Goal: Information Seeking & Learning: Compare options

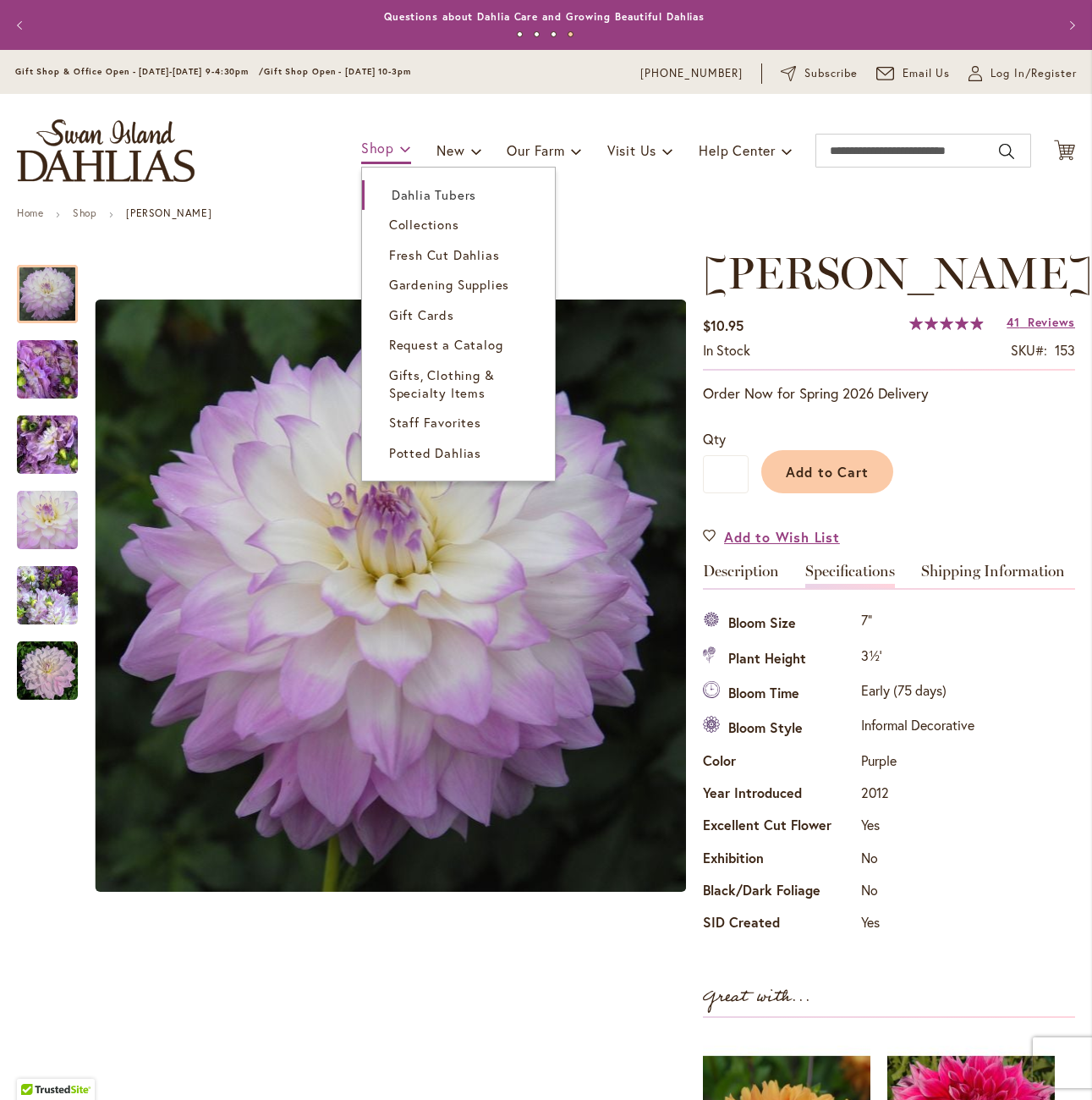
click at [376, 155] on link "Shop" at bounding box center [386, 149] width 50 height 30
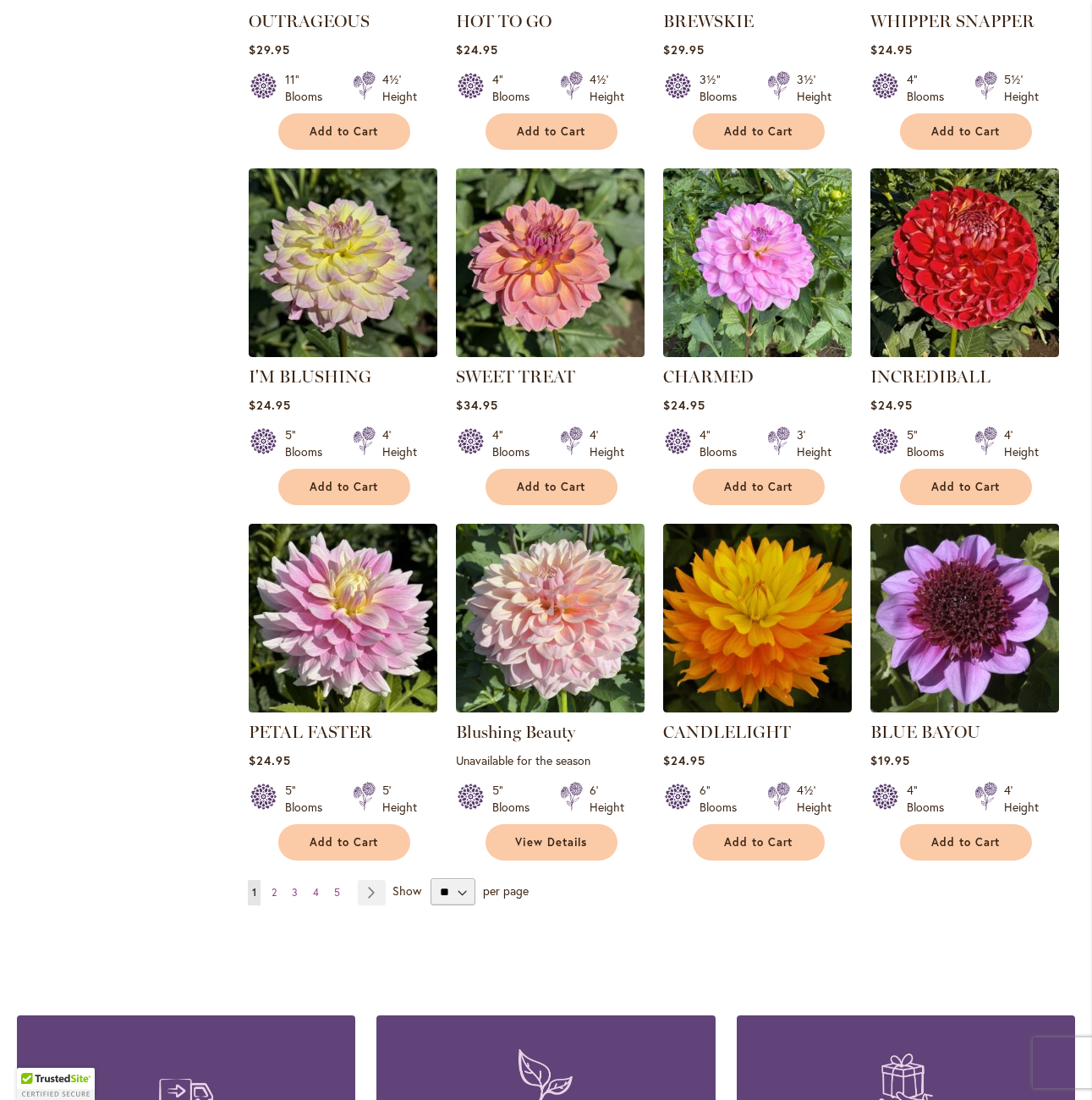
scroll to position [930, 0]
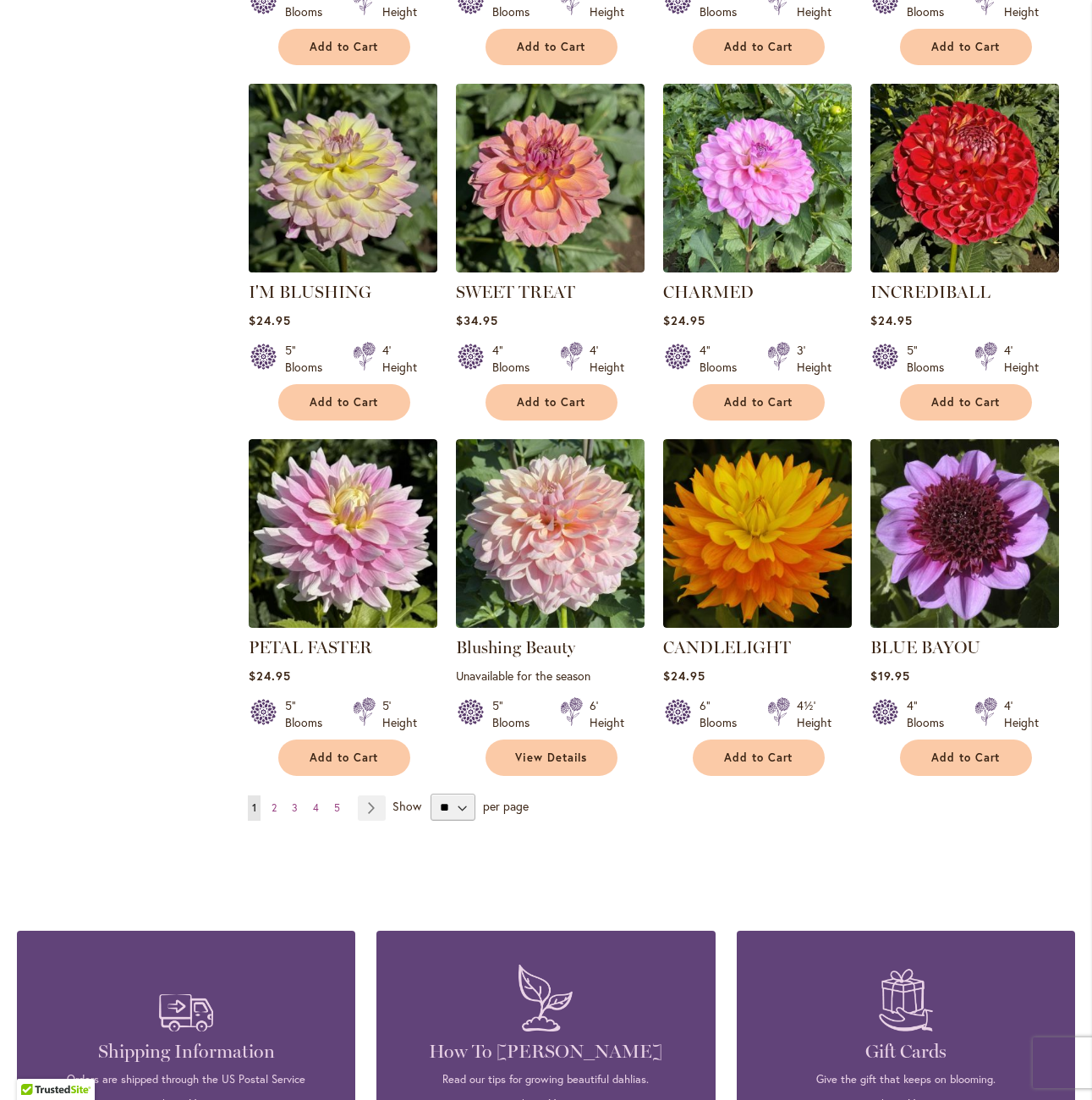
click at [374, 206] on img at bounding box center [344, 178] width 198 height 198
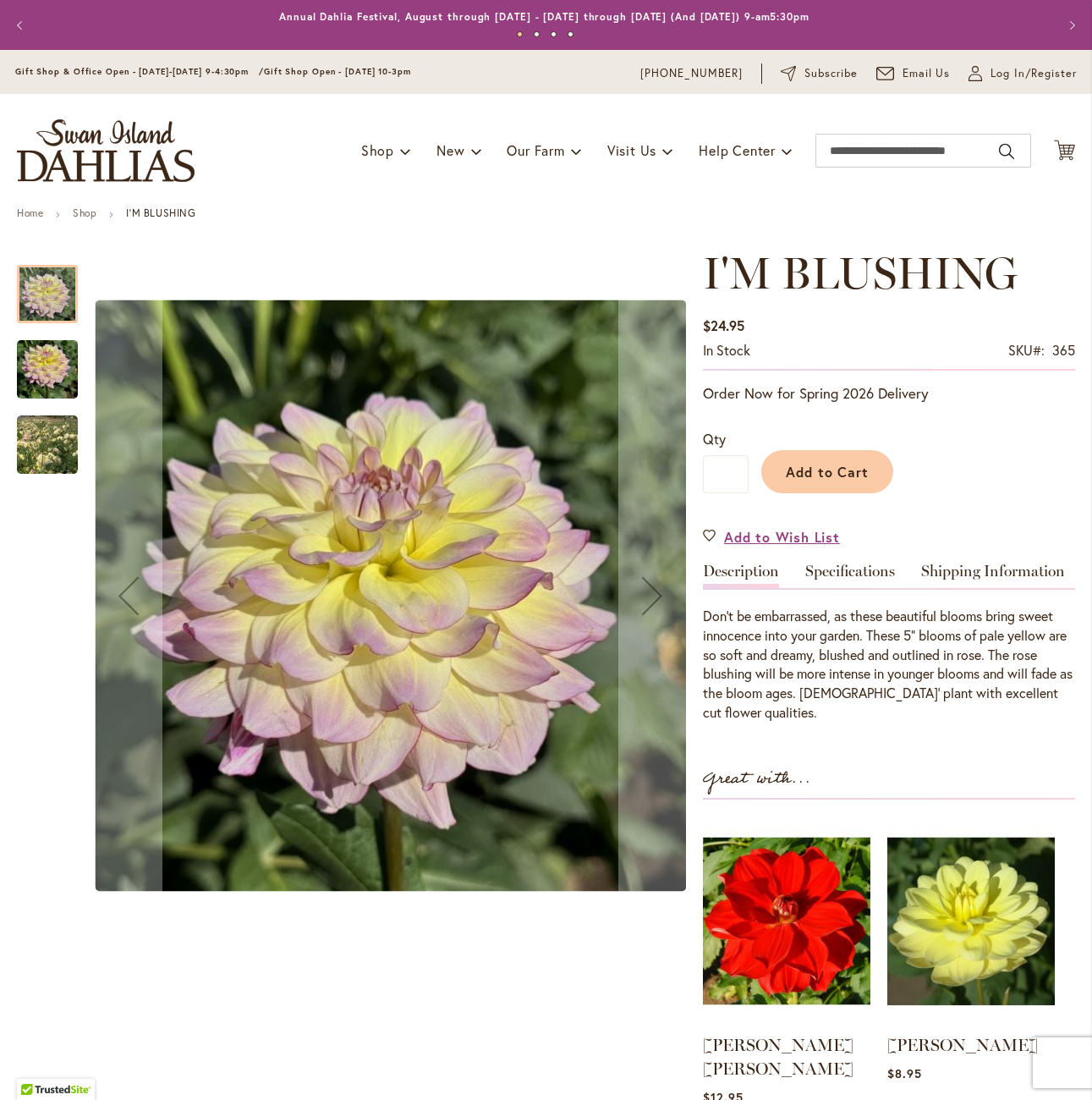
click at [50, 373] on img "I'M BLUSHING" at bounding box center [48, 370] width 61 height 81
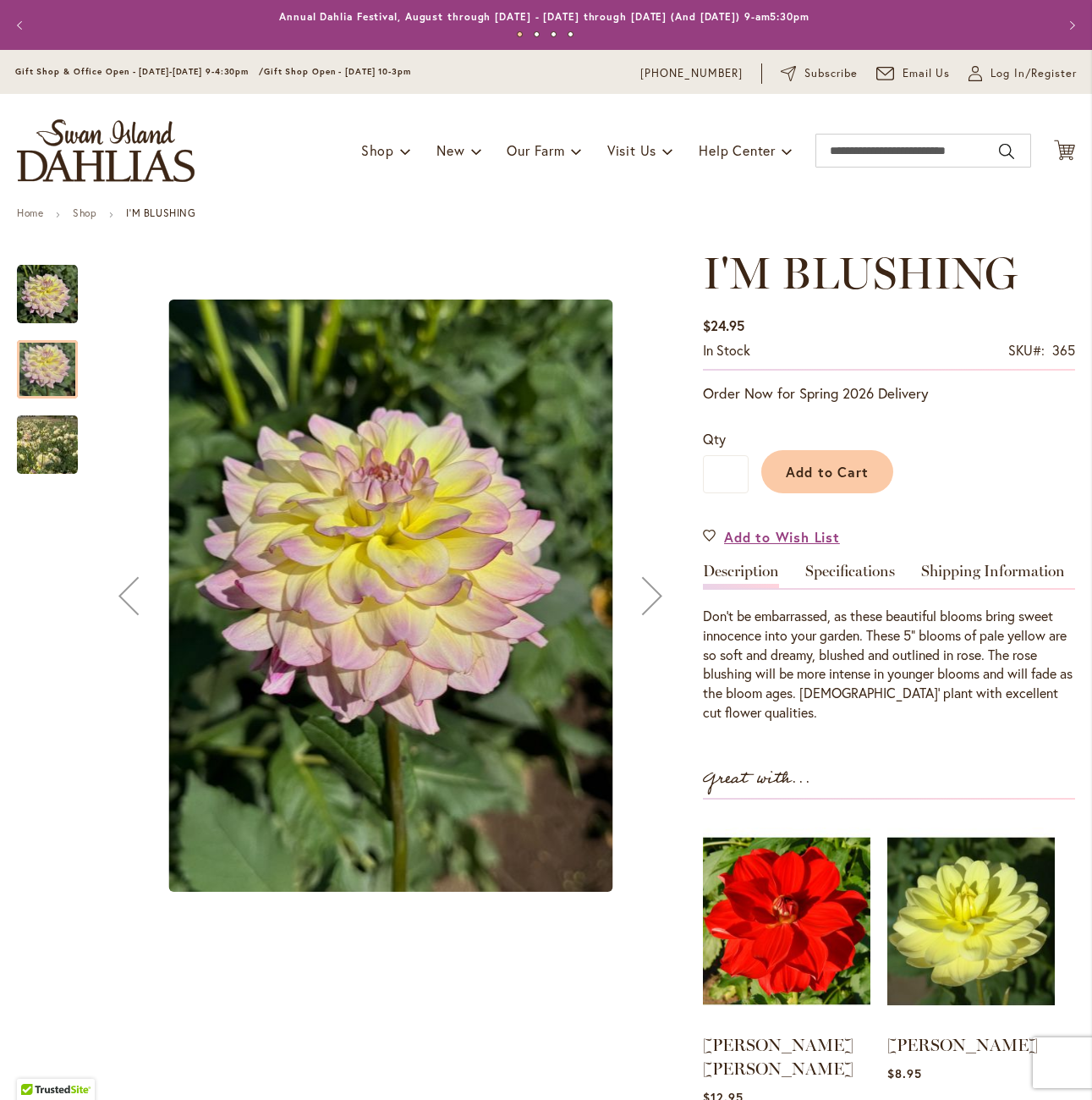
click at [47, 449] on img "I'M BLUSHING" at bounding box center [48, 445] width 122 height 107
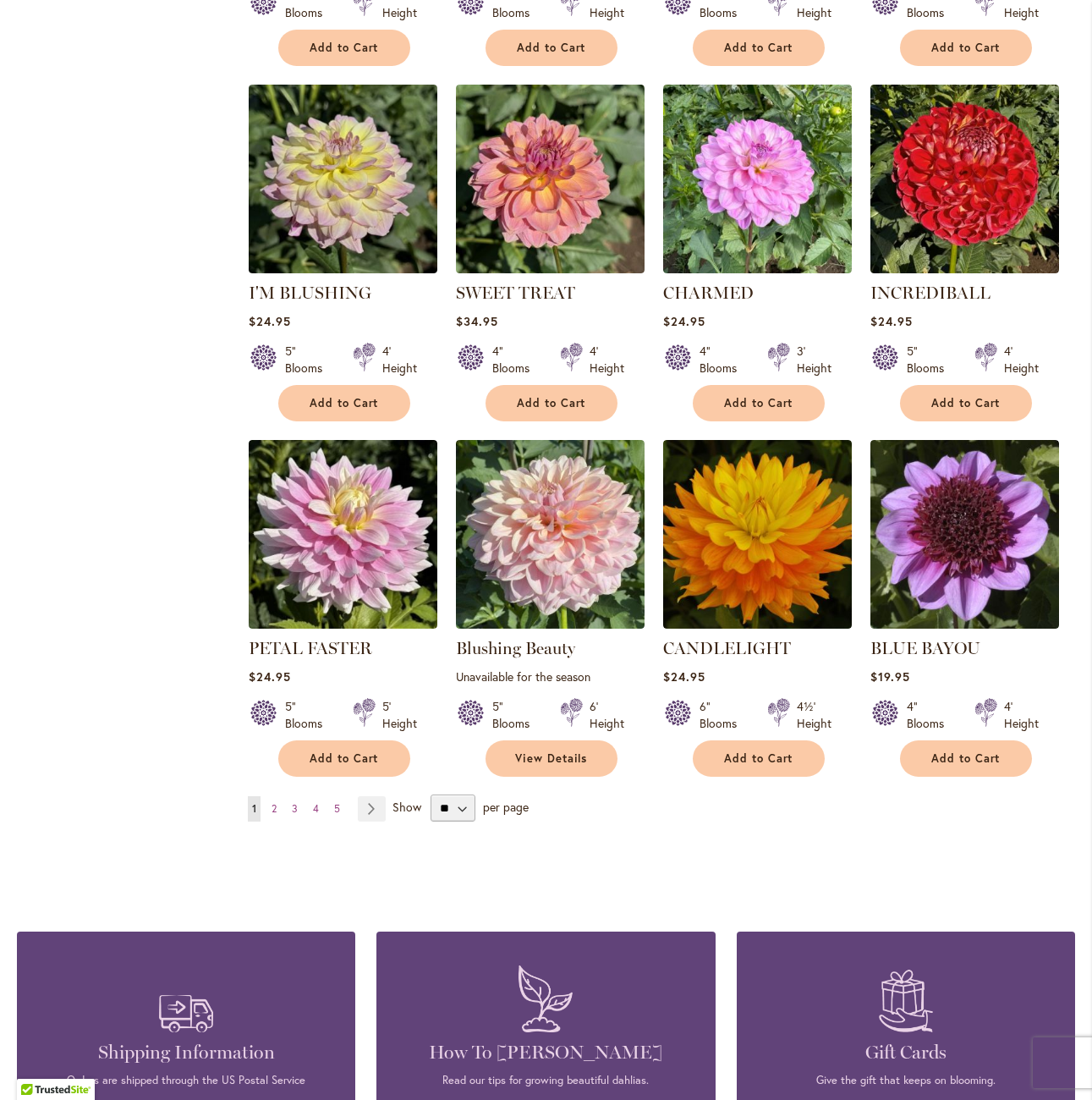
scroll to position [930, 0]
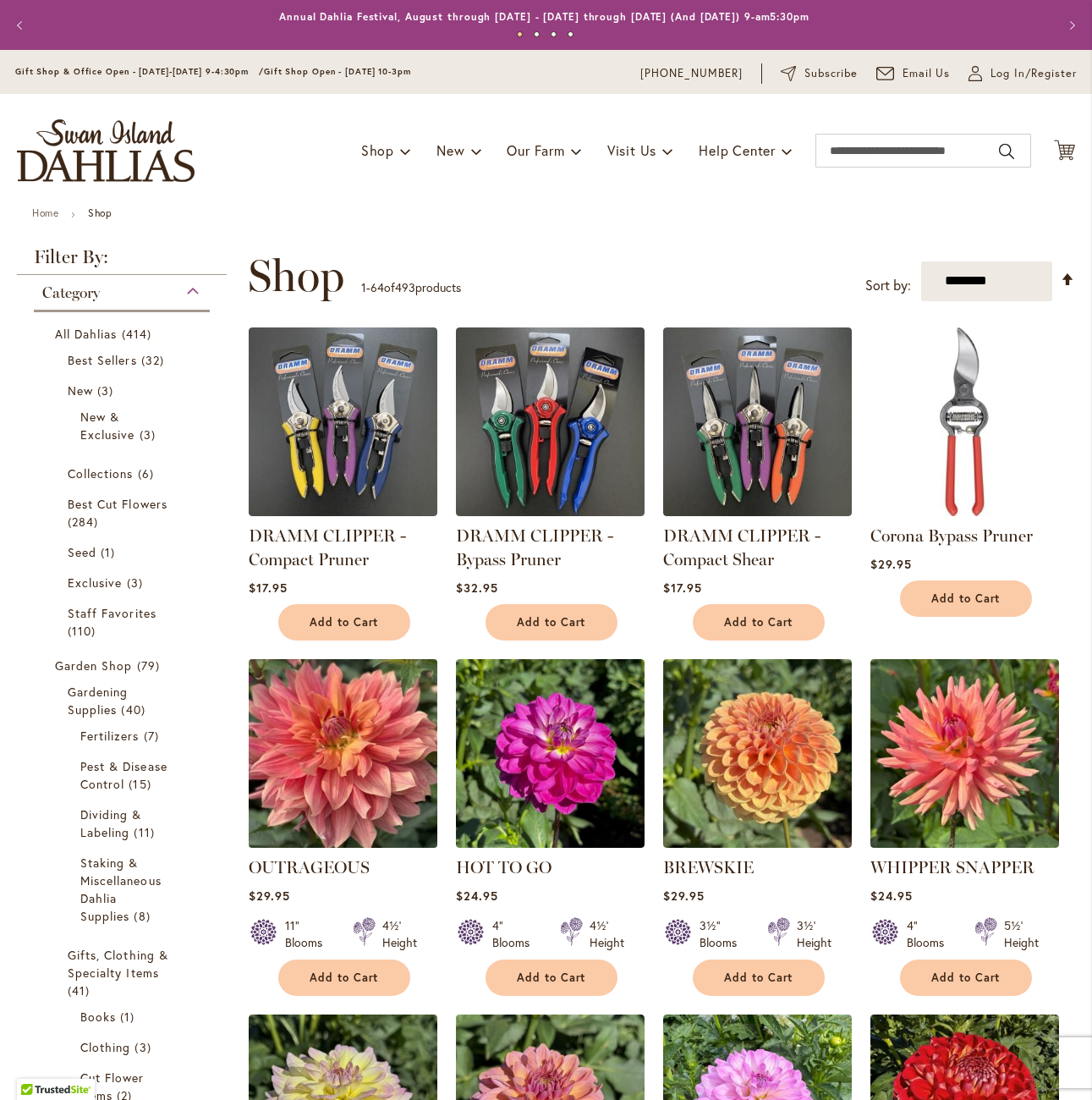
scroll to position [423, 0]
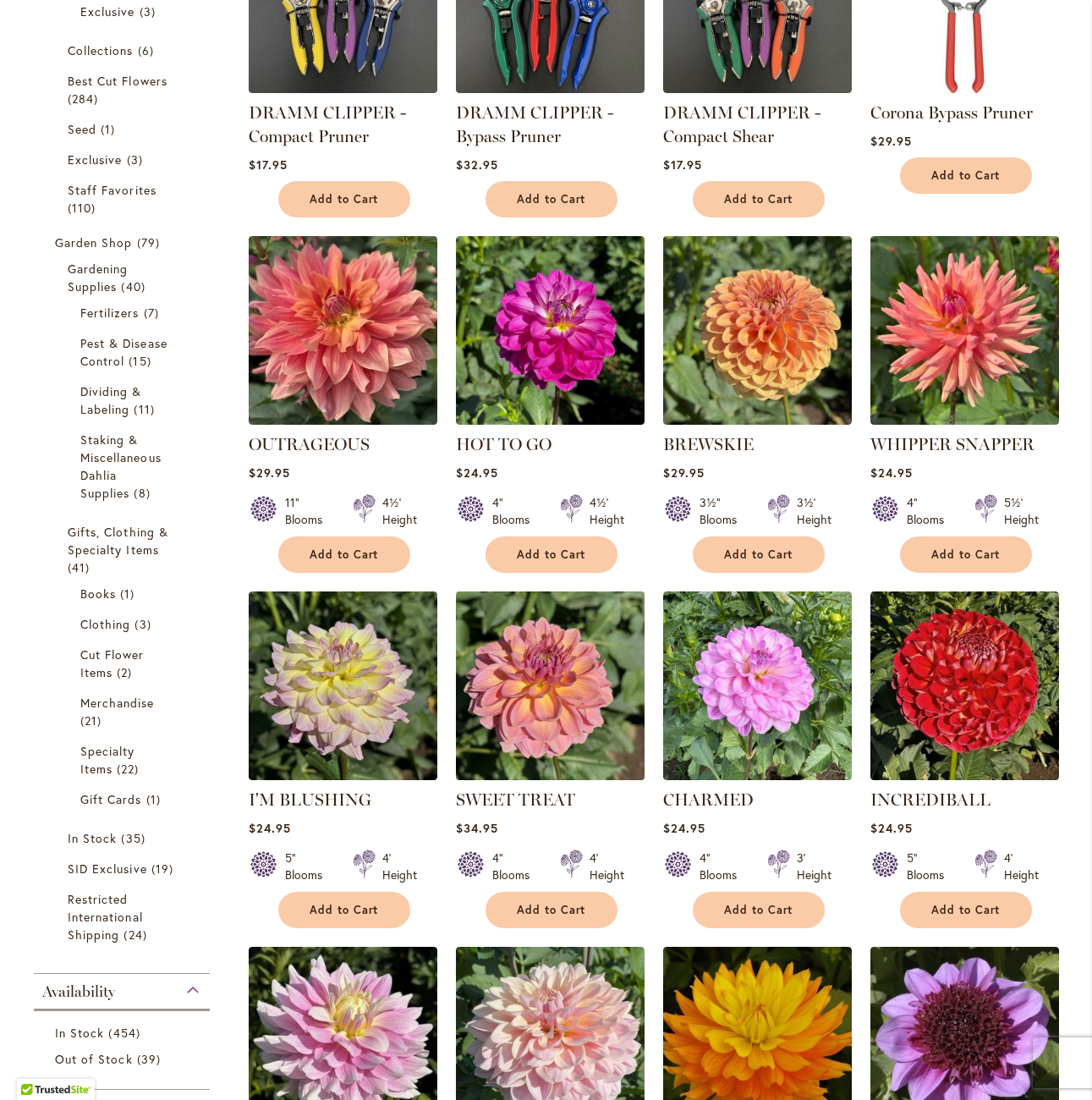
click at [551, 670] on img at bounding box center [550, 686] width 198 height 198
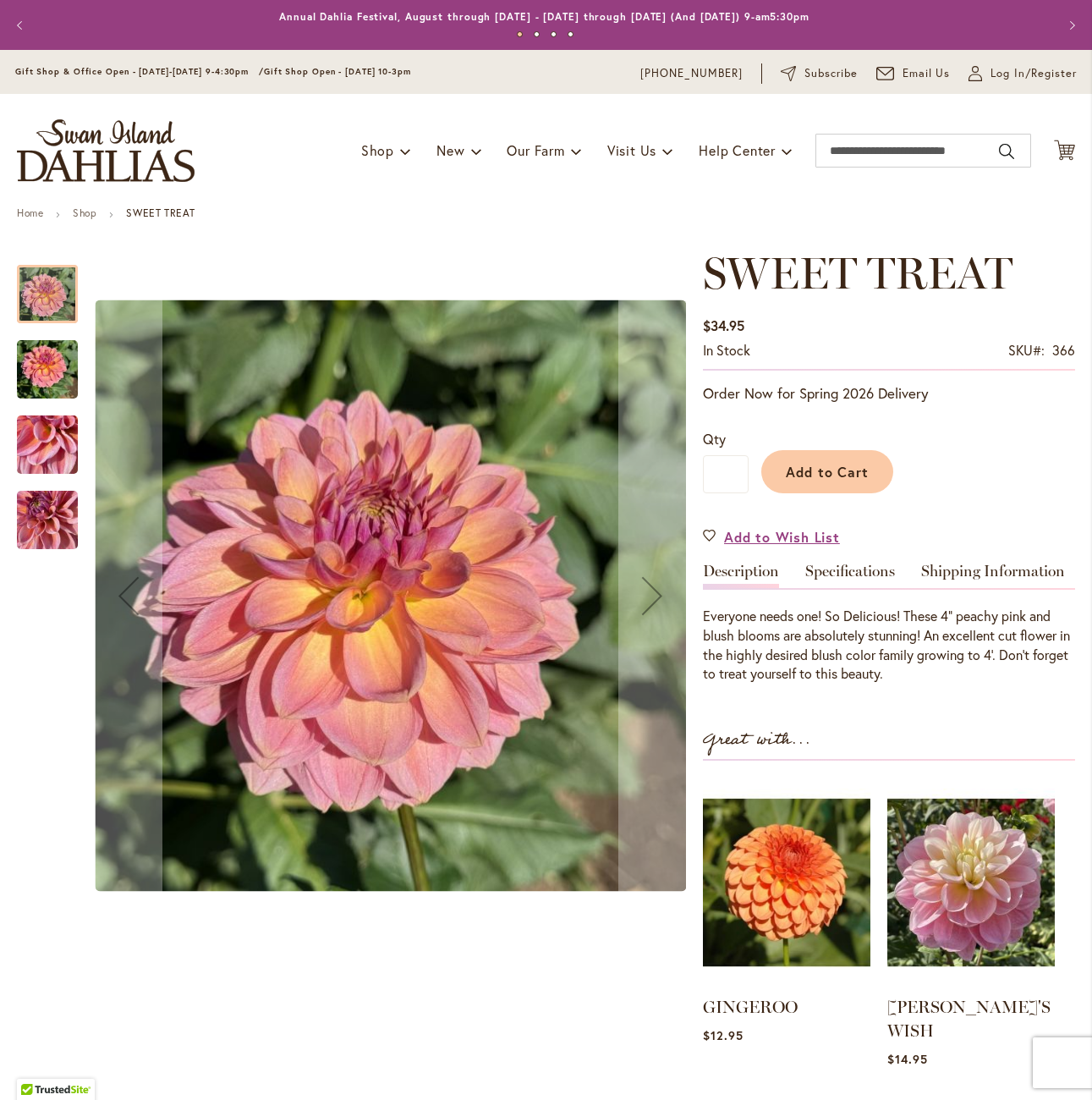
click at [66, 456] on img "SWEET TREAT" at bounding box center [48, 445] width 61 height 81
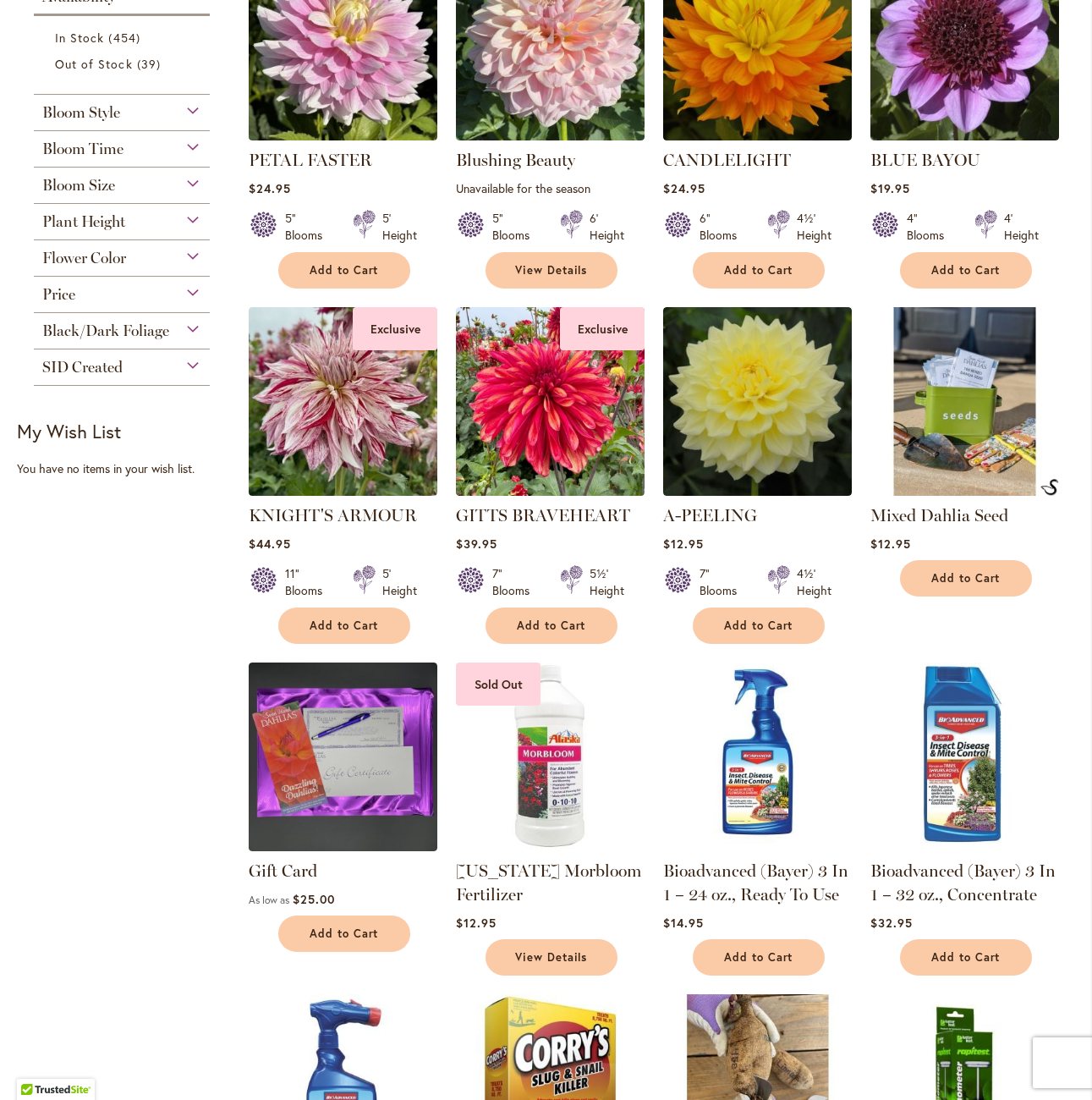
scroll to position [1438, 0]
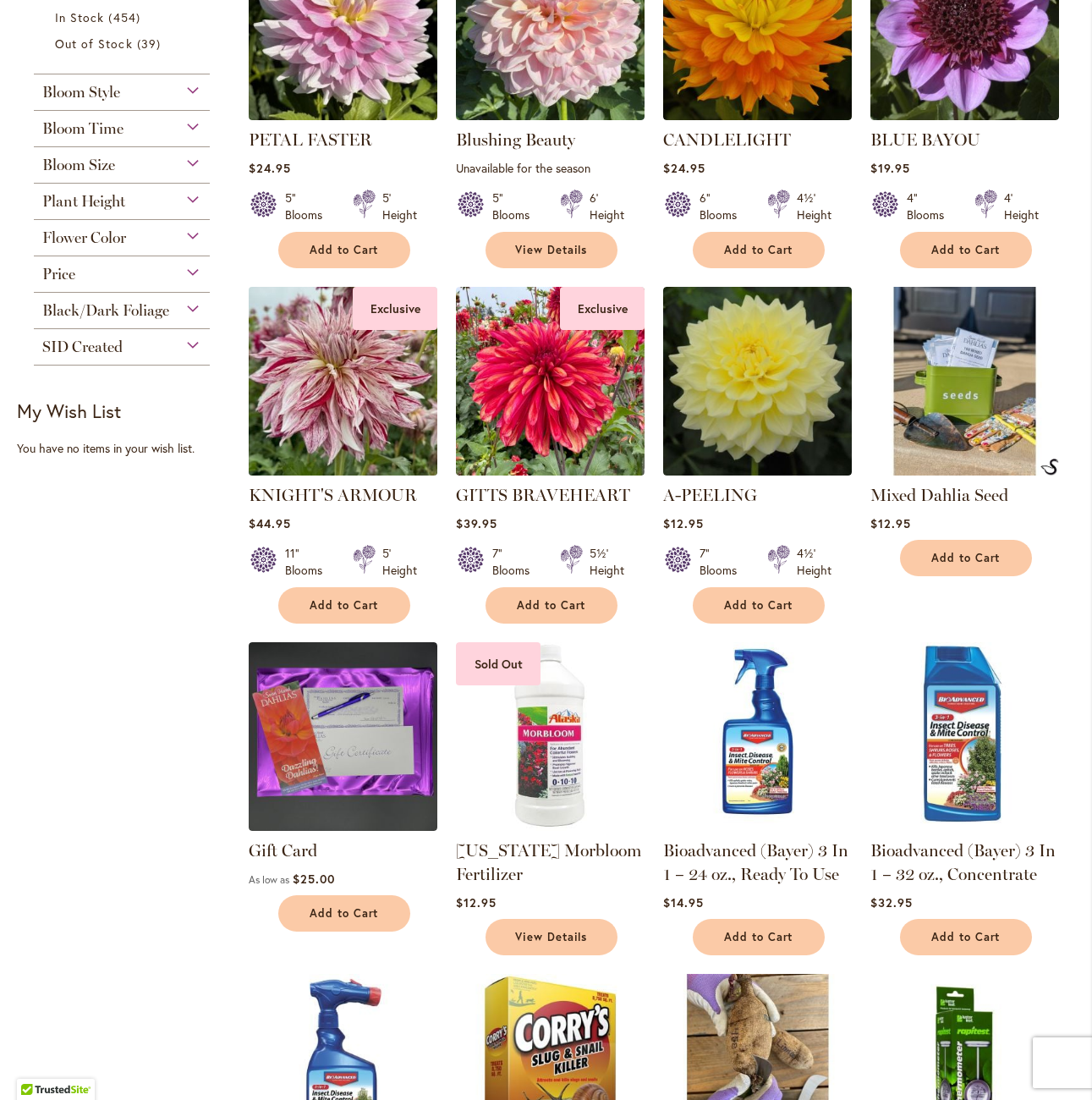
click at [350, 403] on img at bounding box center [344, 381] width 198 height 198
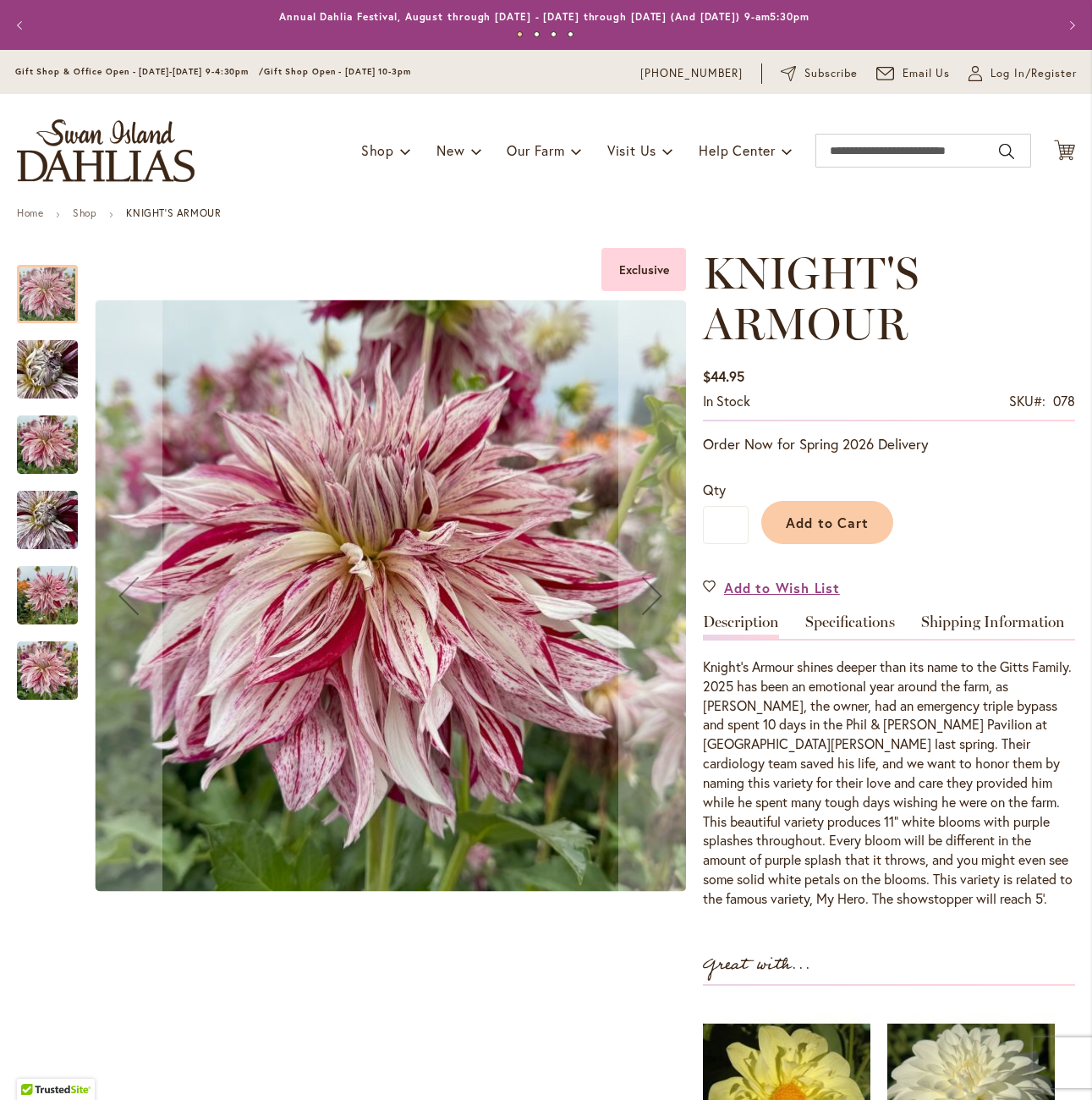
click at [17, 347] on img "KNIGHT'S ARMOUR" at bounding box center [48, 370] width 122 height 91
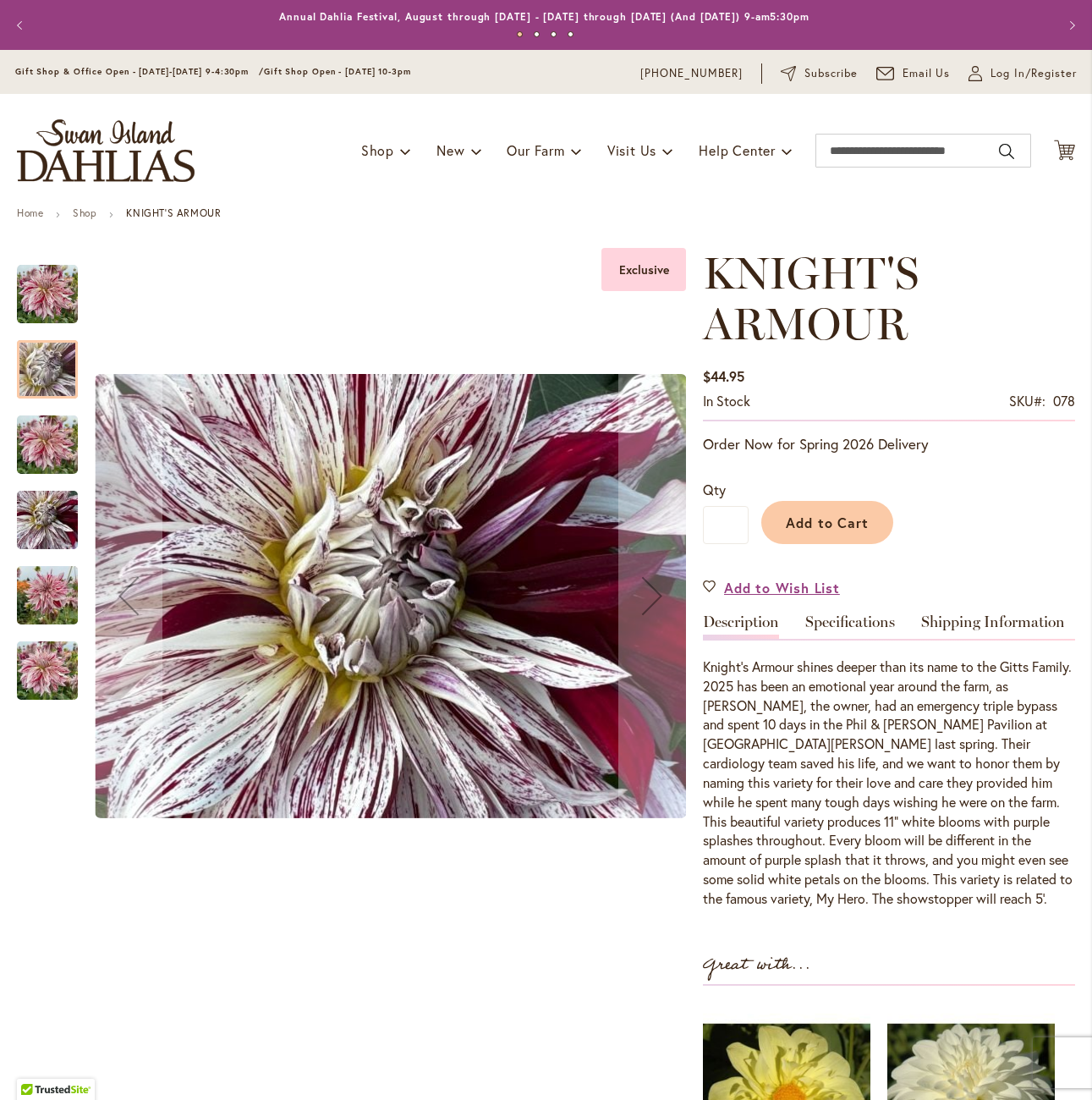
click at [38, 372] on div at bounding box center [48, 369] width 61 height 58
click at [63, 455] on img "KNIGHT'S ARMOUR" at bounding box center [48, 445] width 61 height 81
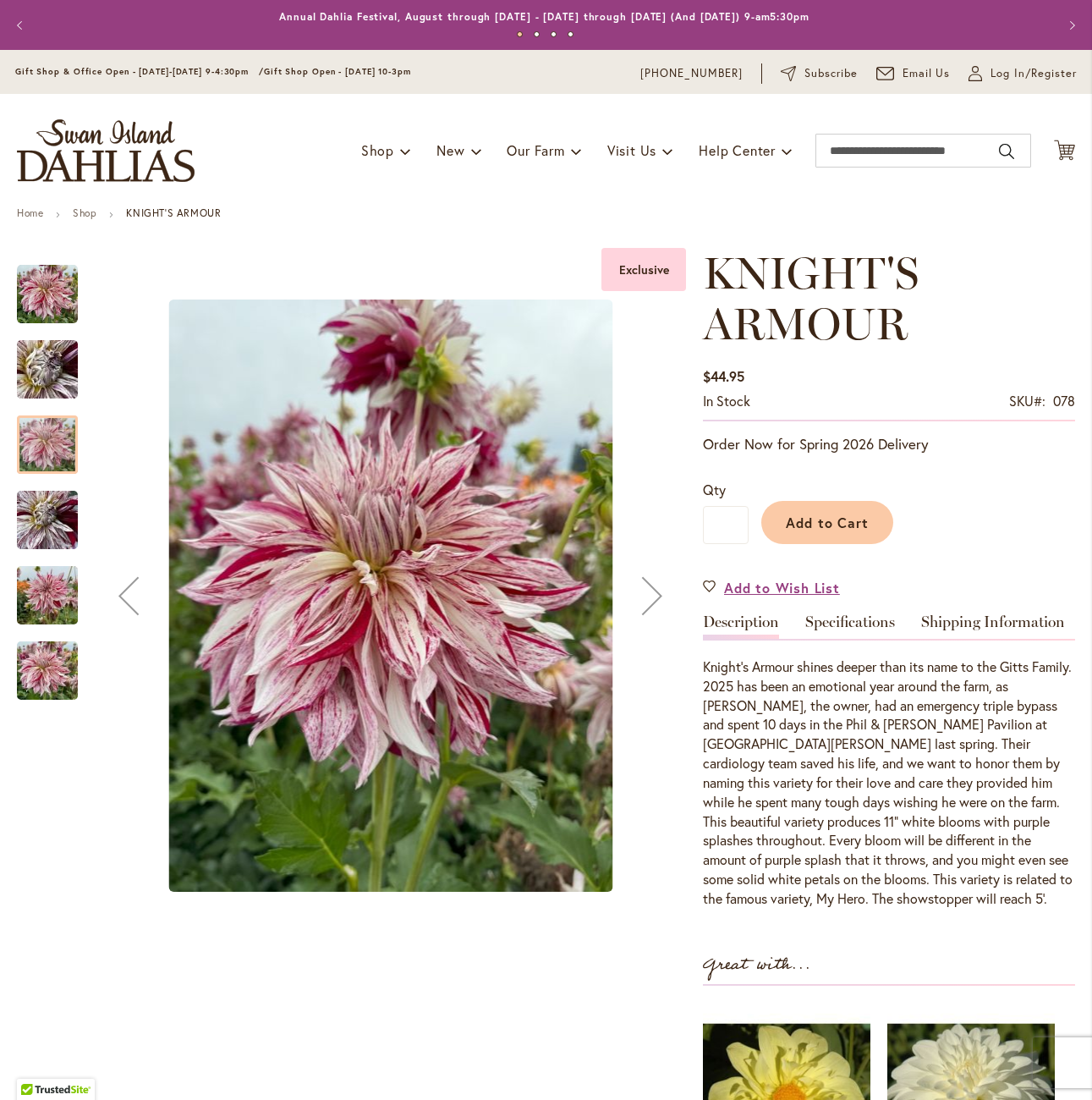
click at [54, 539] on img "KNIGHT'S ARMOUR" at bounding box center [48, 520] width 61 height 81
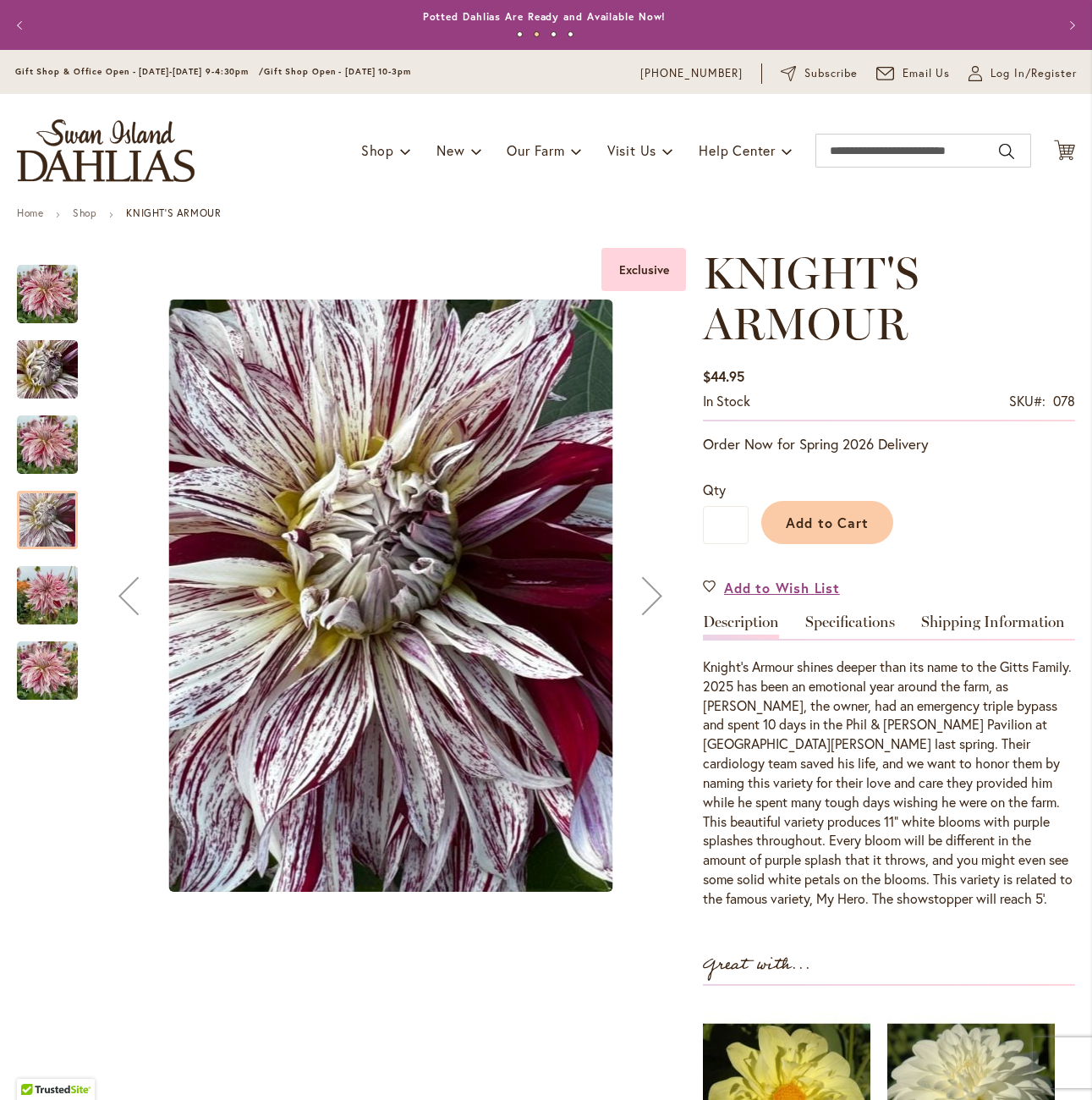
click at [50, 587] on img "KNIGHT'S ARMOUR" at bounding box center [48, 595] width 61 height 81
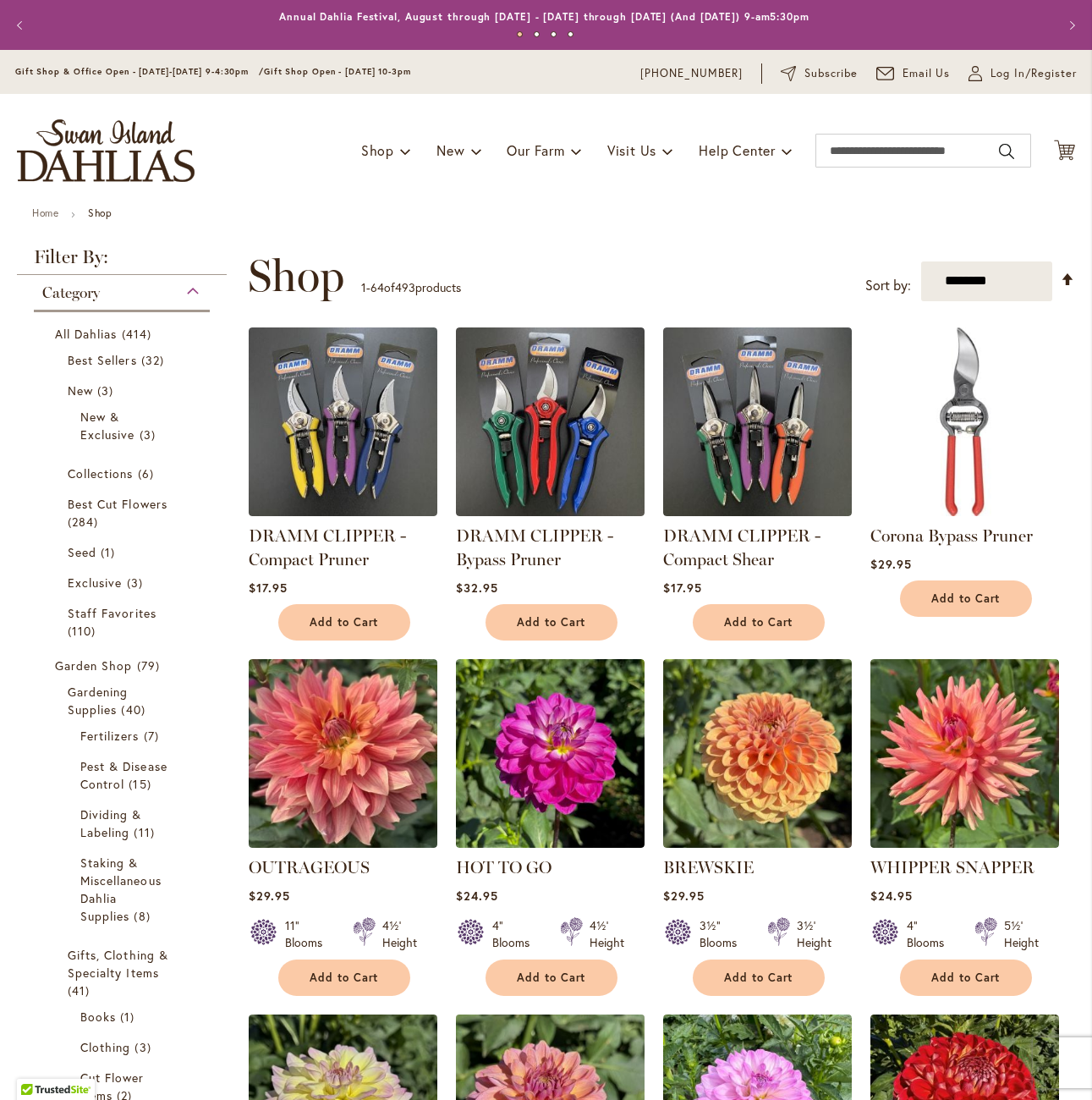
scroll to position [508, 0]
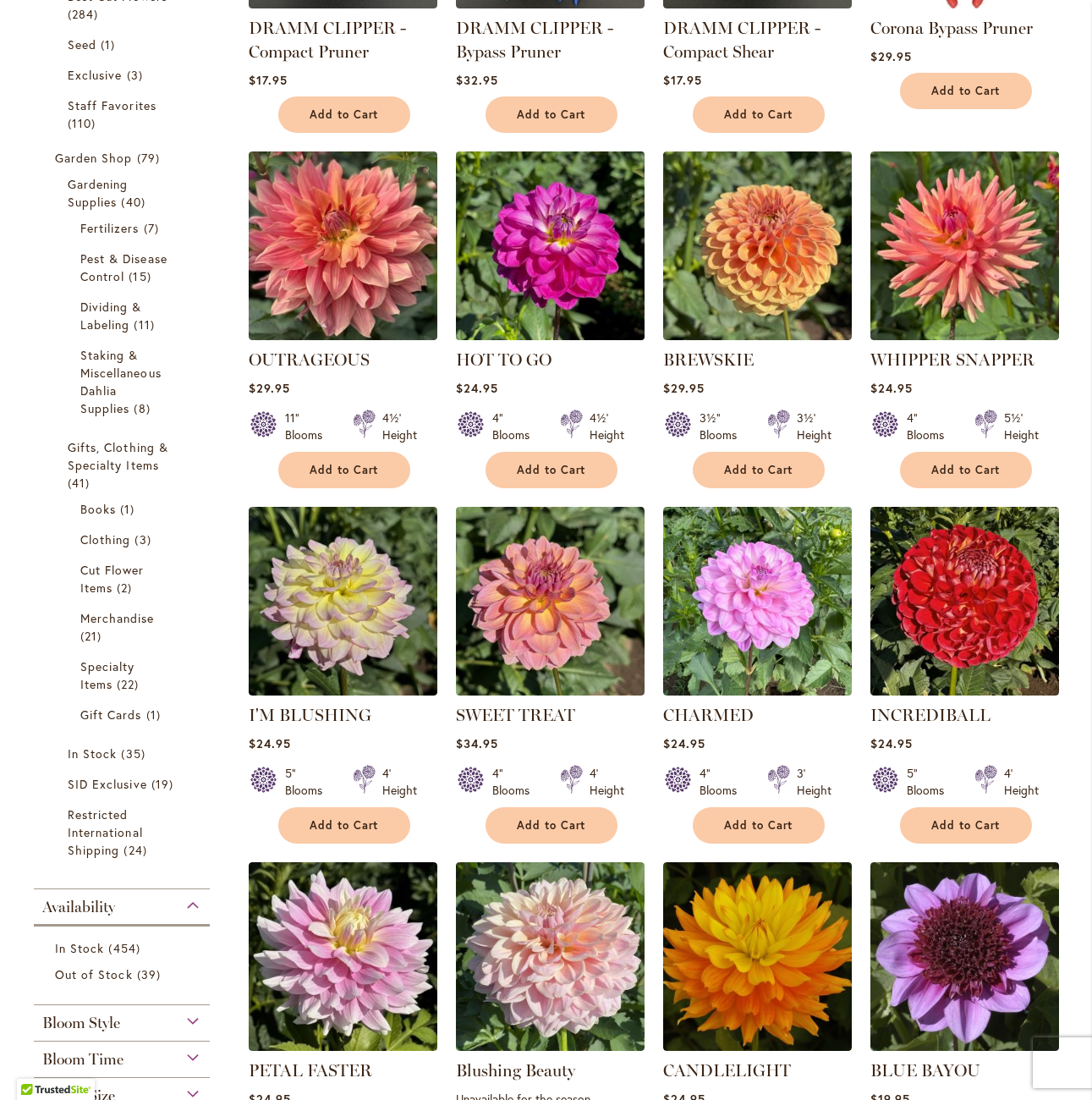
click at [595, 265] on img at bounding box center [550, 246] width 198 height 198
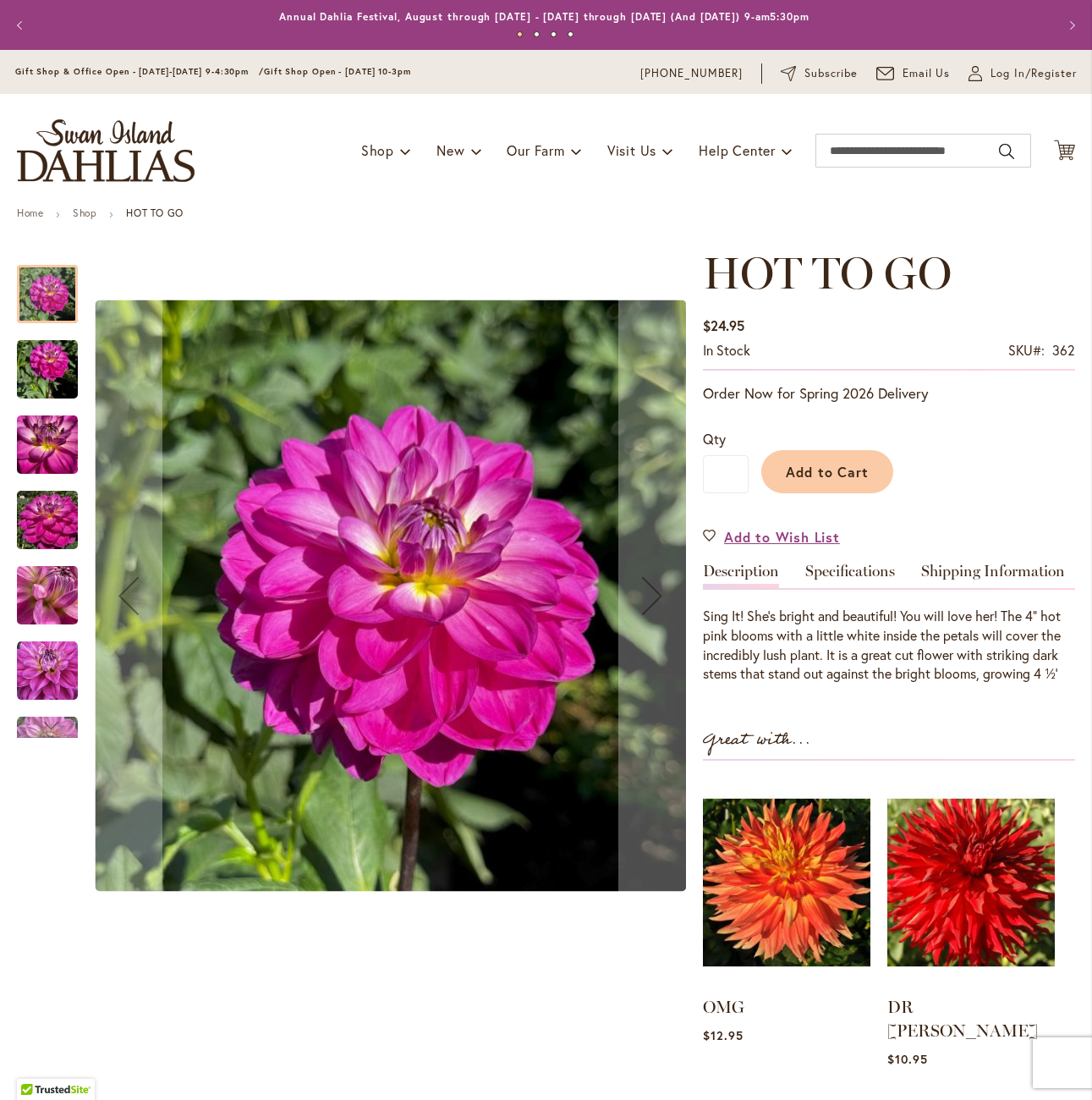
click at [42, 448] on img "HOT TO GO" at bounding box center [48, 445] width 61 height 81
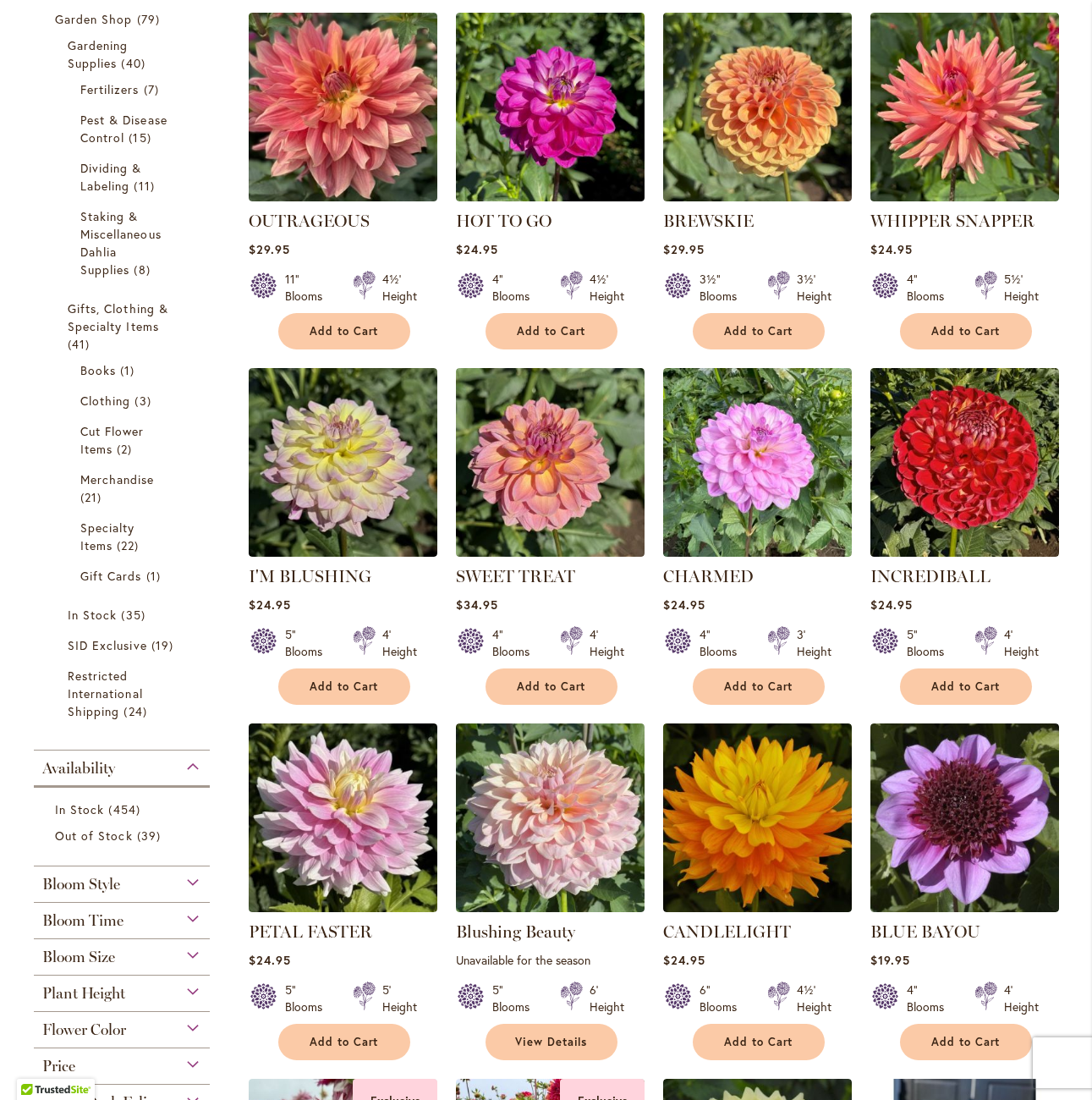
scroll to position [677, 0]
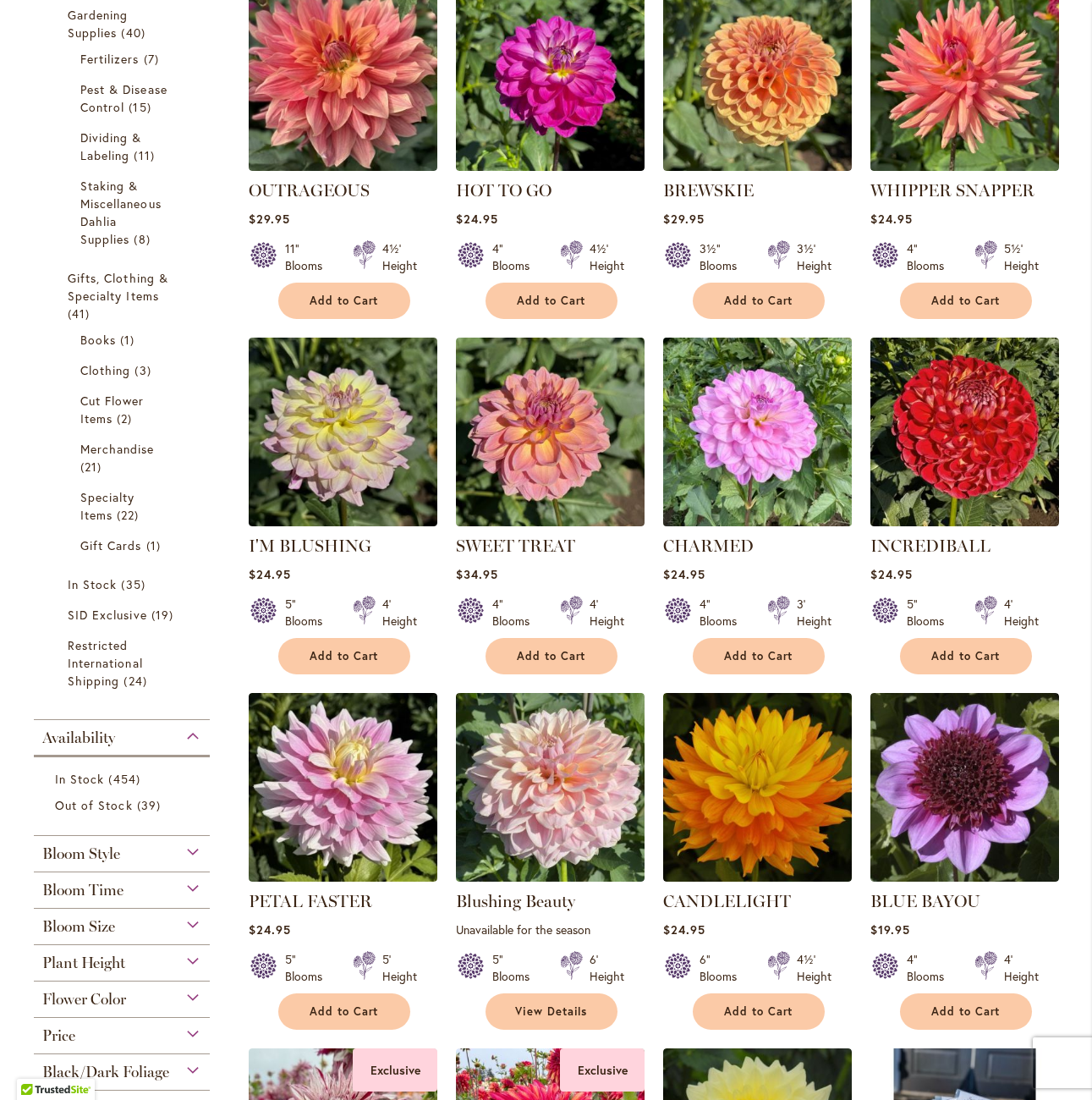
click at [758, 435] on img at bounding box center [758, 431] width 198 height 198
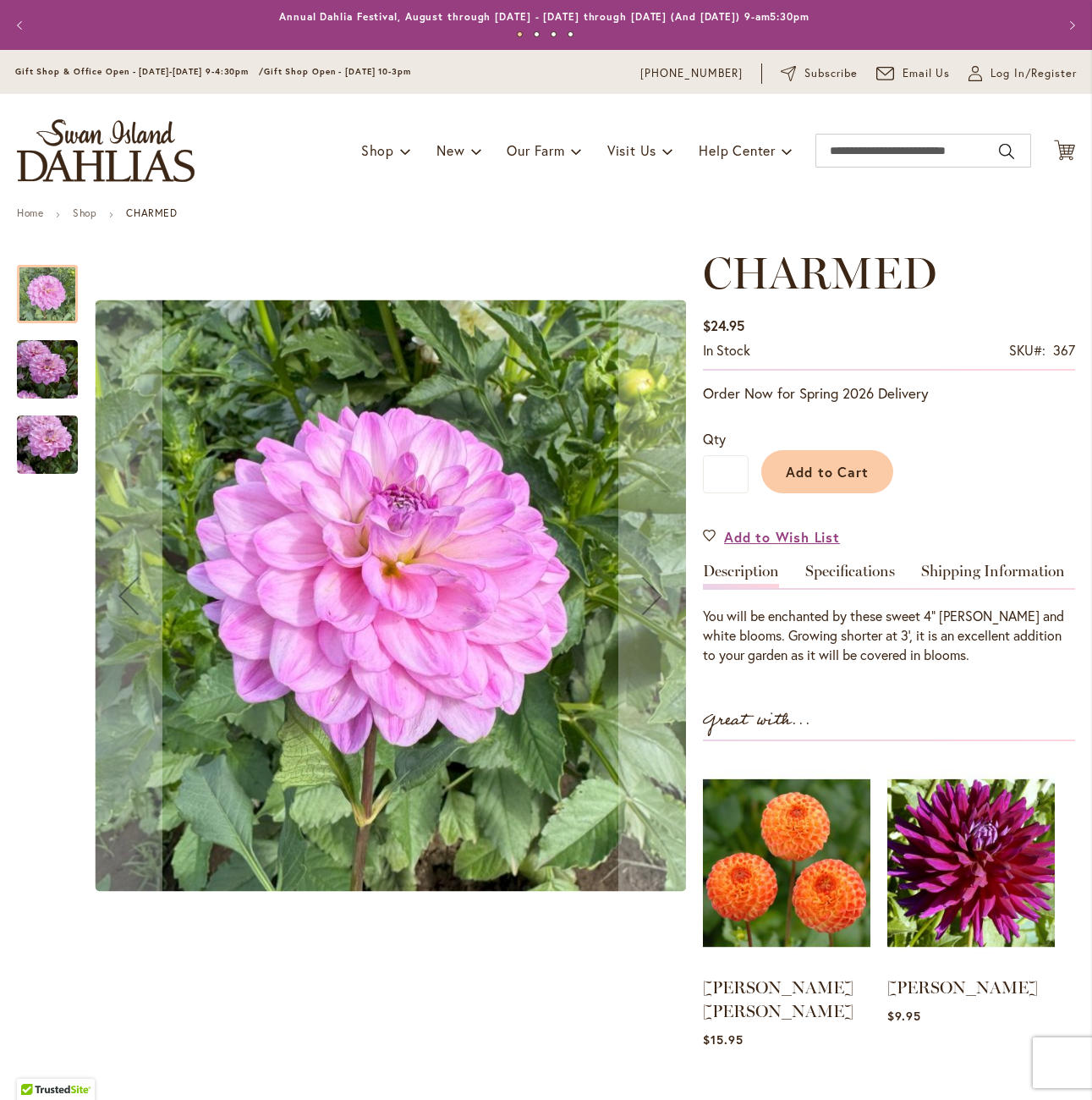
click at [59, 391] on img "CHARMED" at bounding box center [48, 370] width 61 height 81
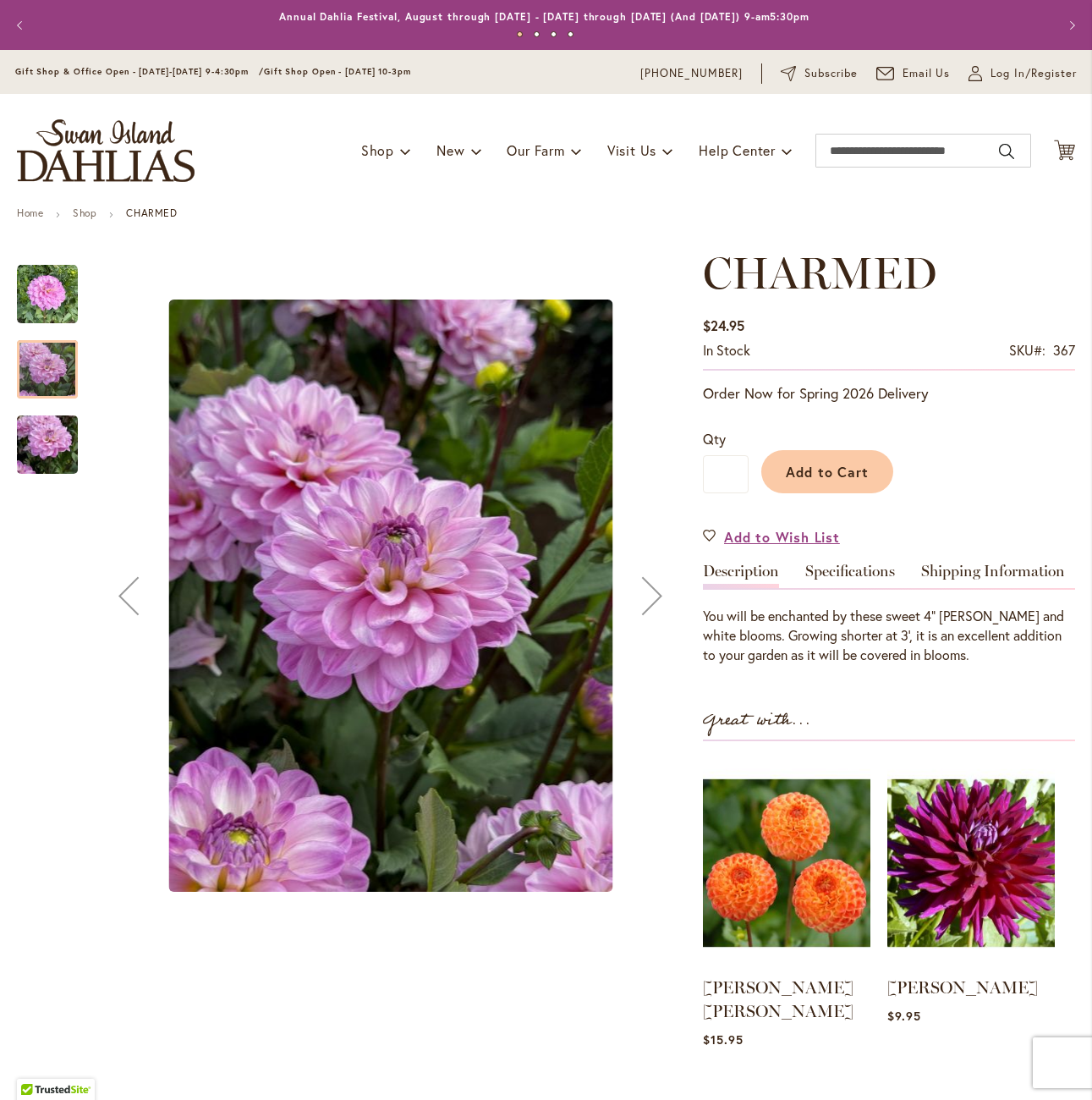
click at [50, 453] on img "CHARMED" at bounding box center [48, 445] width 61 height 81
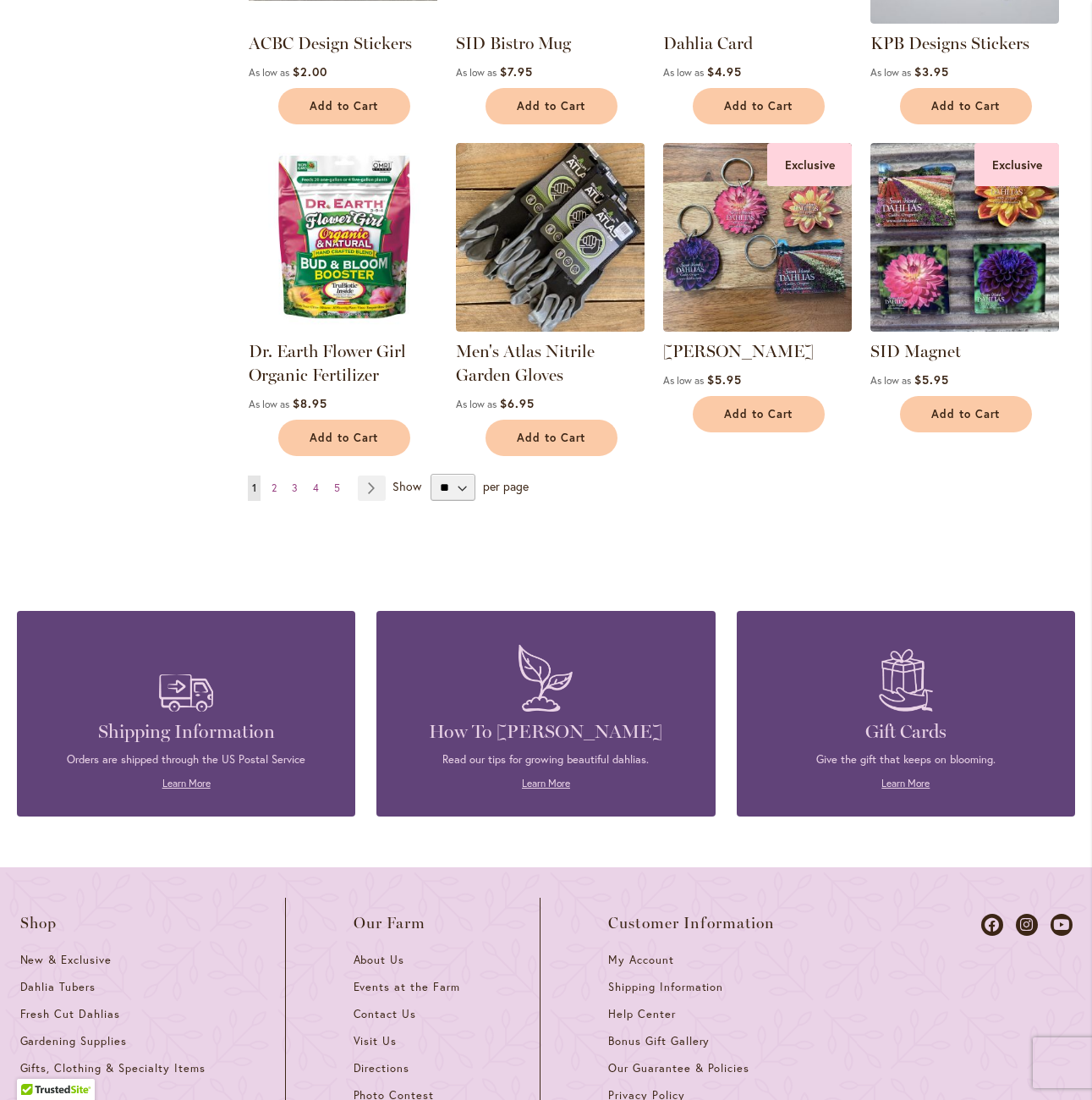
scroll to position [5136, 0]
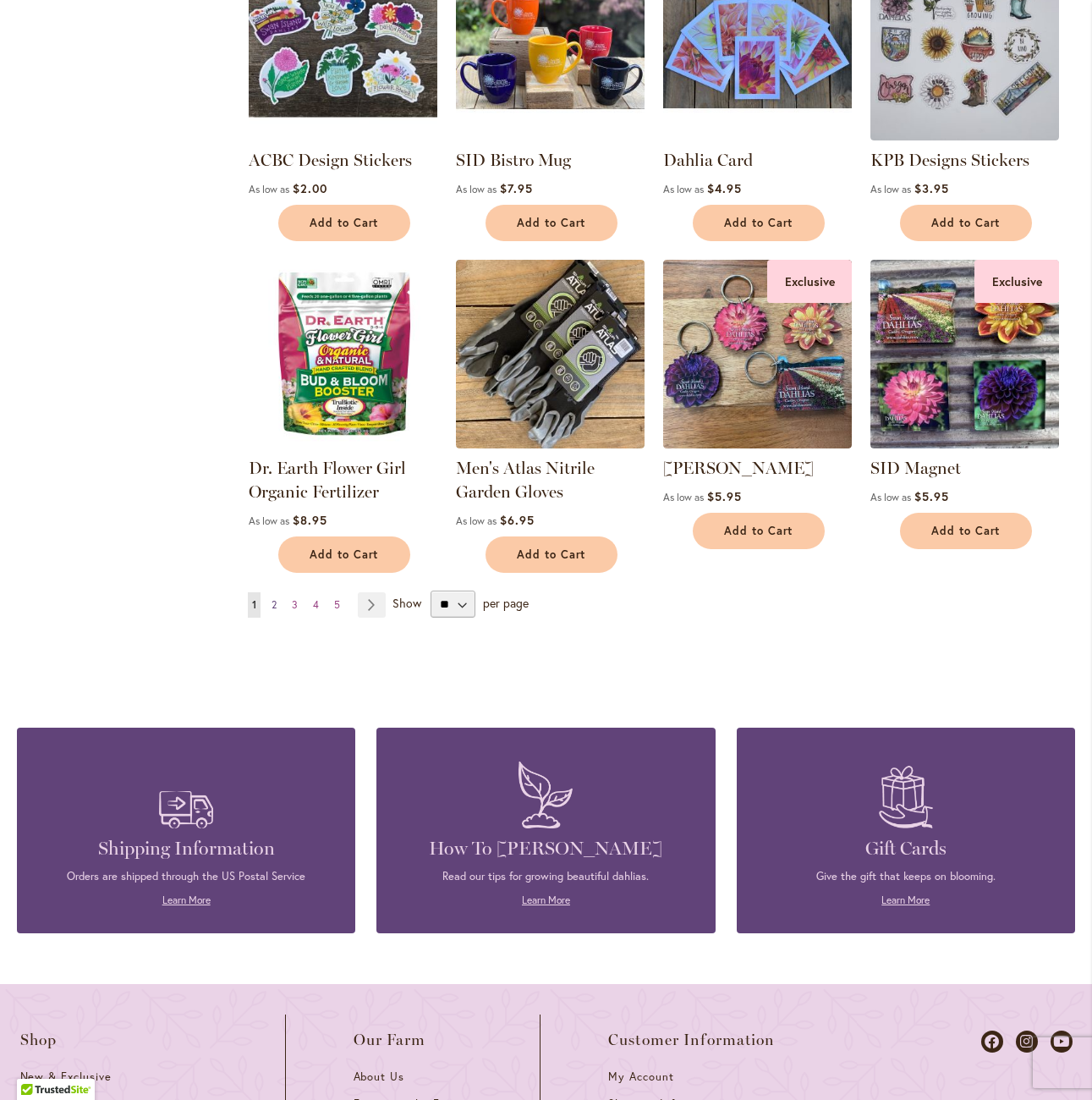
click at [271, 598] on span "2" at bounding box center [273, 604] width 5 height 12
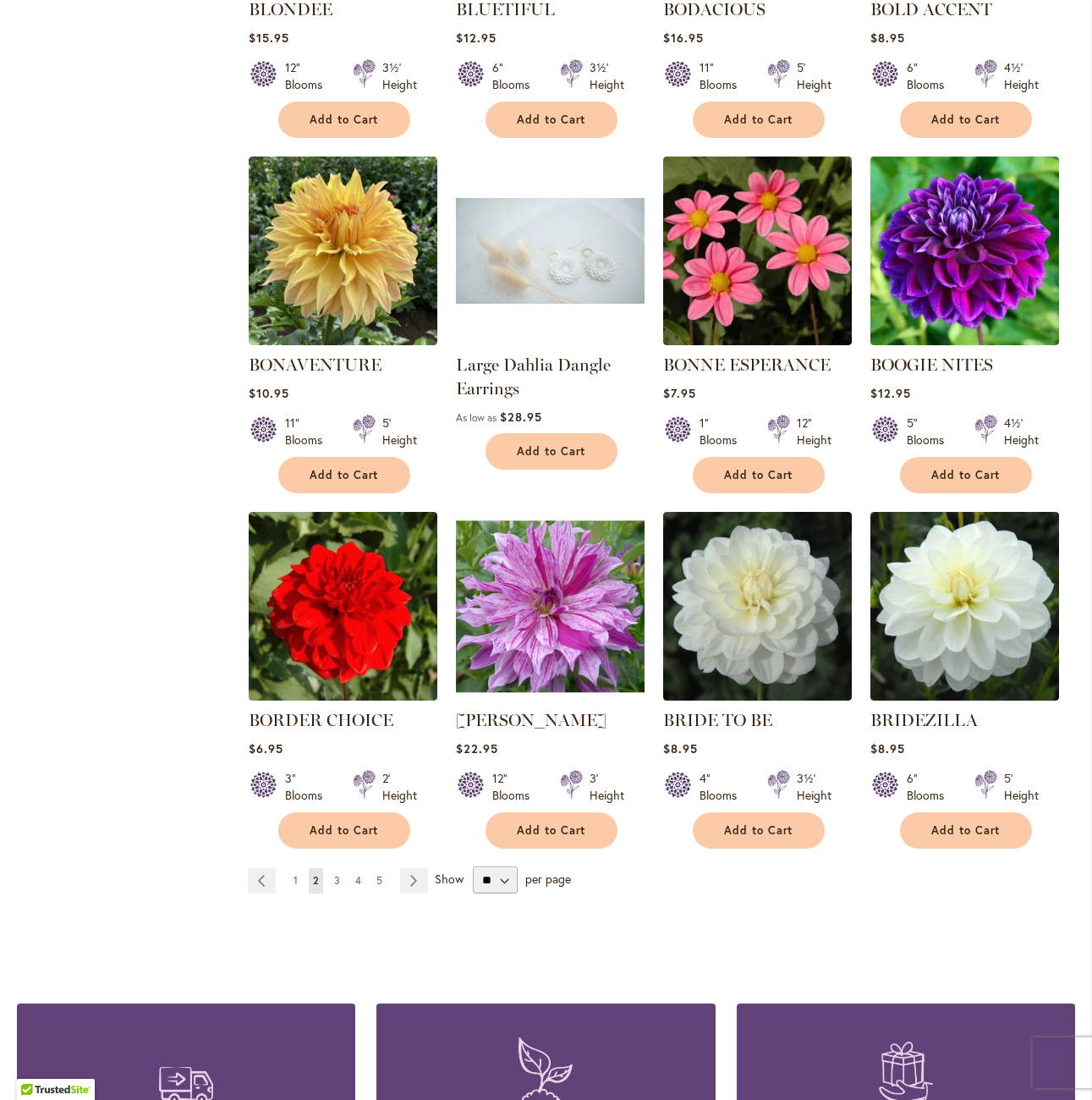
scroll to position [5330, 0]
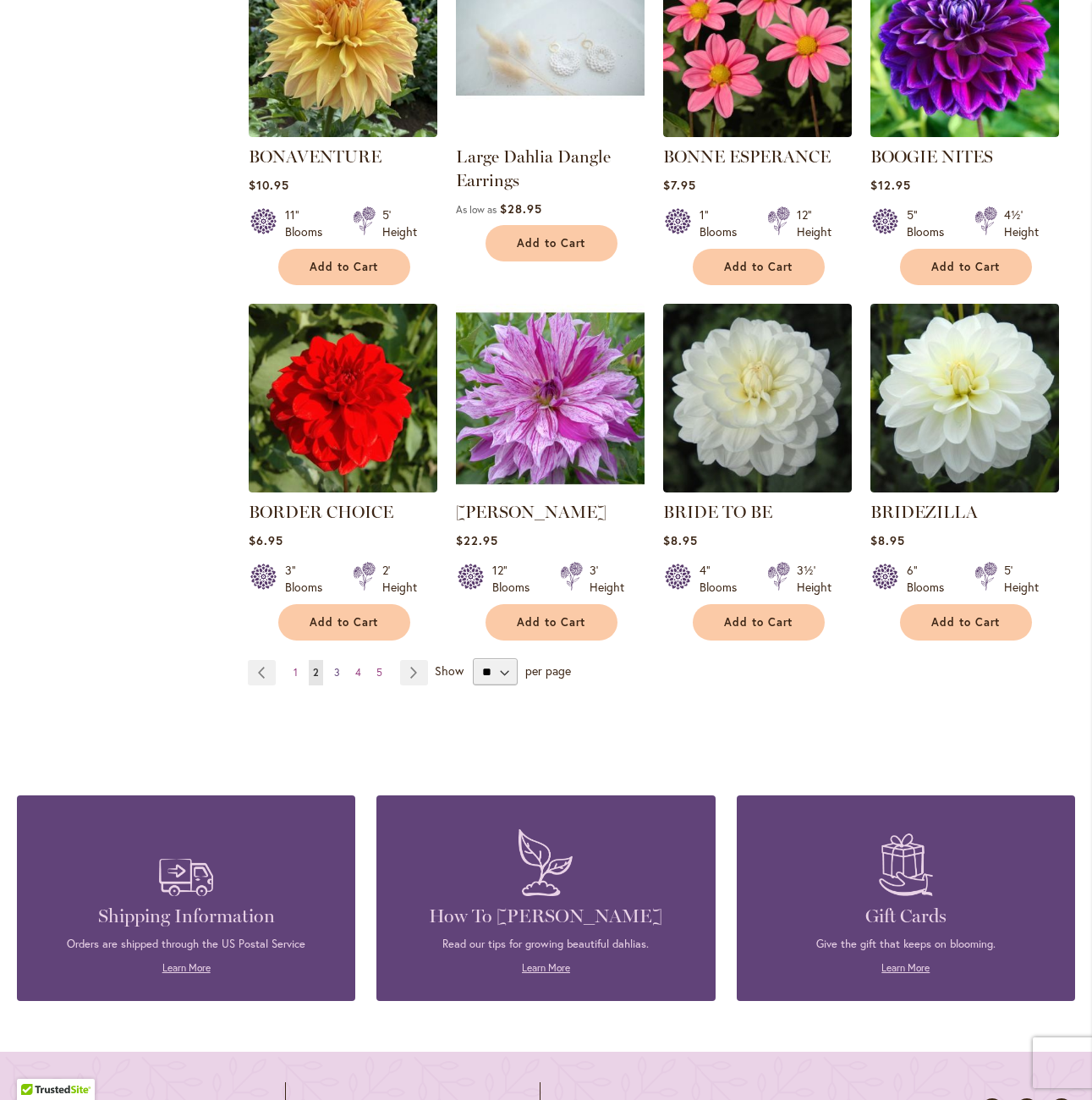
click at [329, 660] on link "Page 3" at bounding box center [336, 672] width 14 height 26
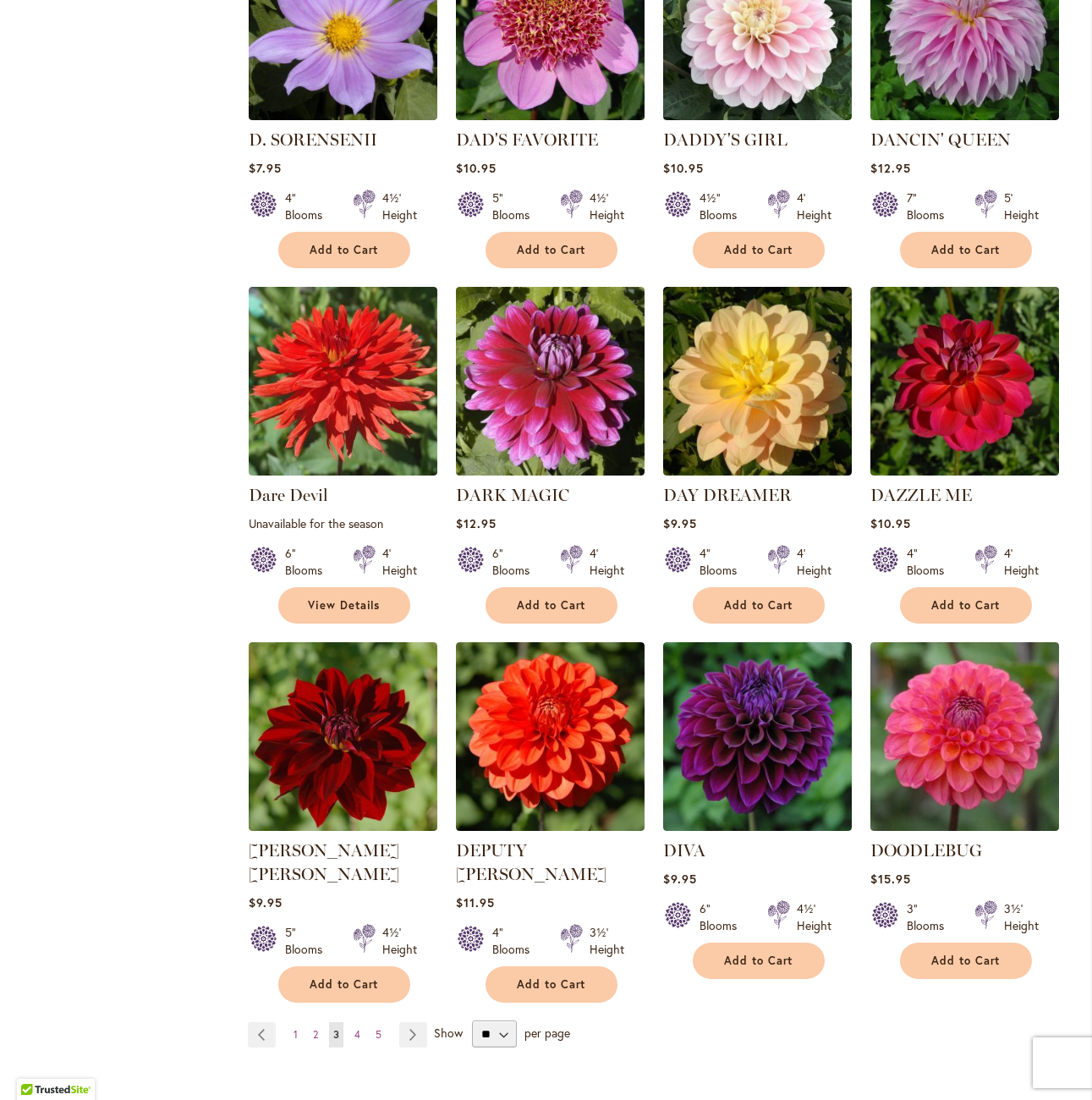
scroll to position [5160, 0]
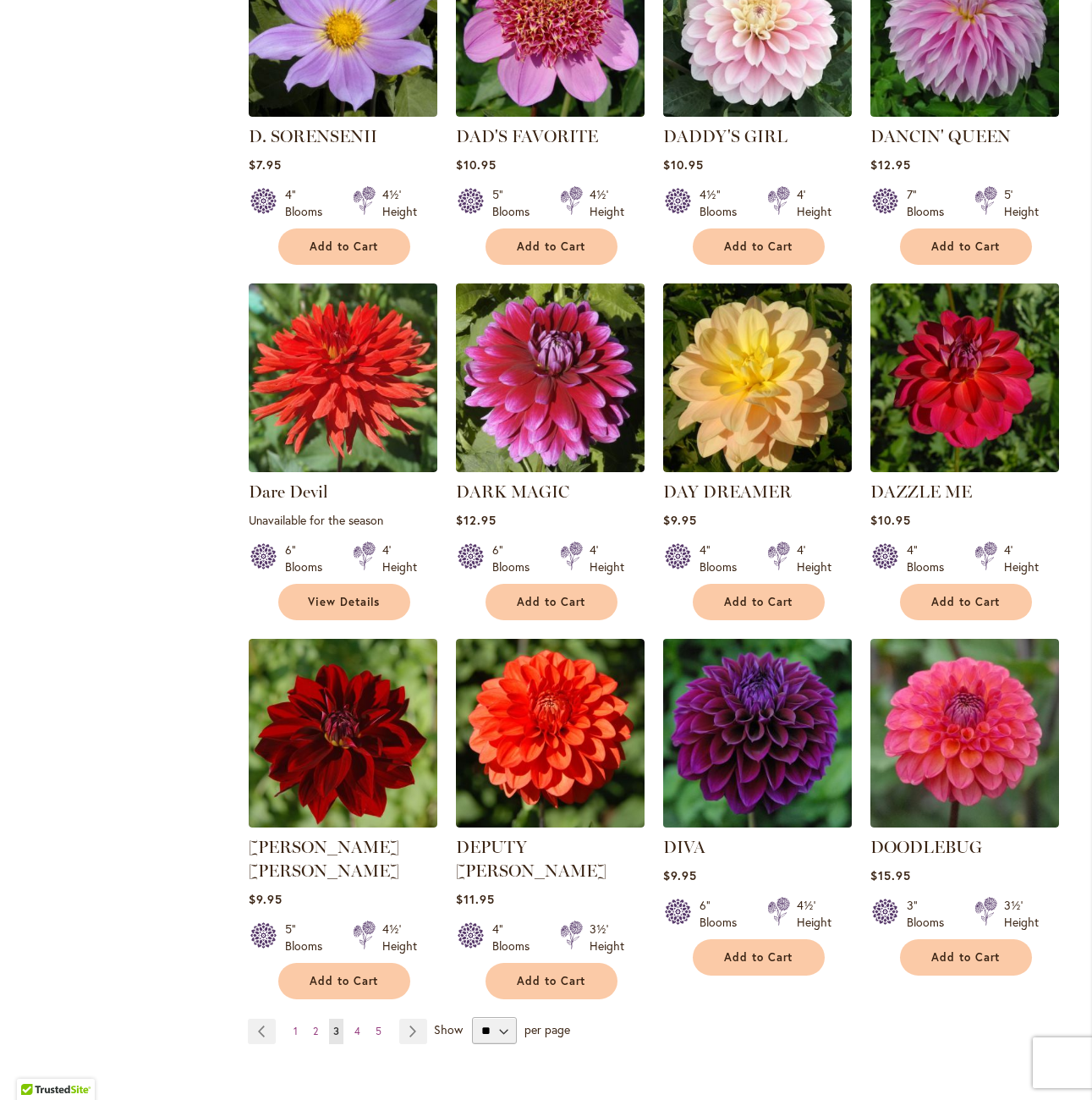
click at [715, 643] on img at bounding box center [758, 732] width 198 height 198
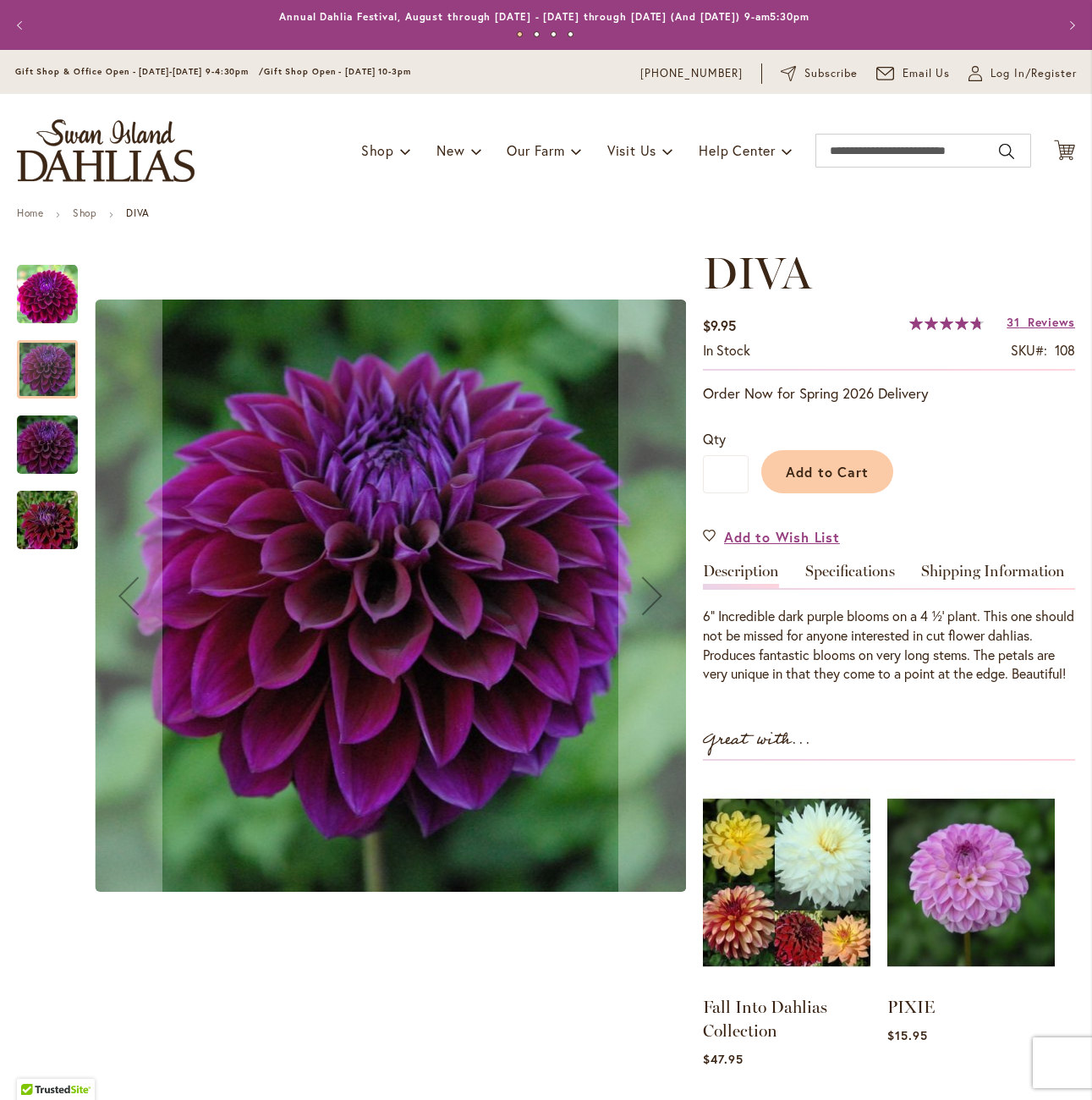
click at [36, 390] on div at bounding box center [48, 369] width 61 height 58
click at [39, 381] on div at bounding box center [48, 369] width 61 height 58
click at [34, 368] on div at bounding box center [48, 369] width 61 height 58
click at [36, 406] on div "Diva" at bounding box center [56, 435] width 78 height 75
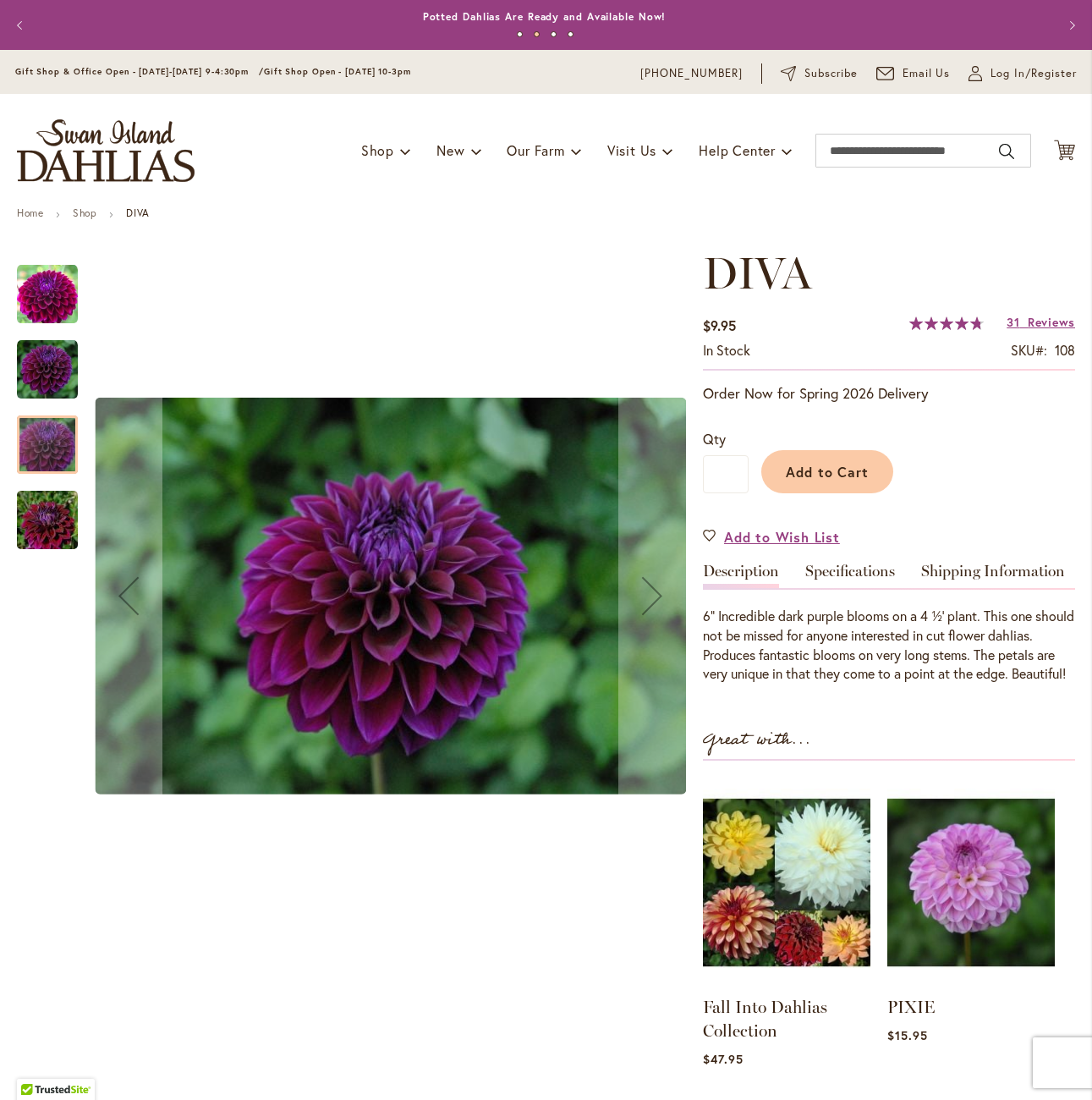
click at [72, 501] on img "Diva" at bounding box center [48, 520] width 122 height 81
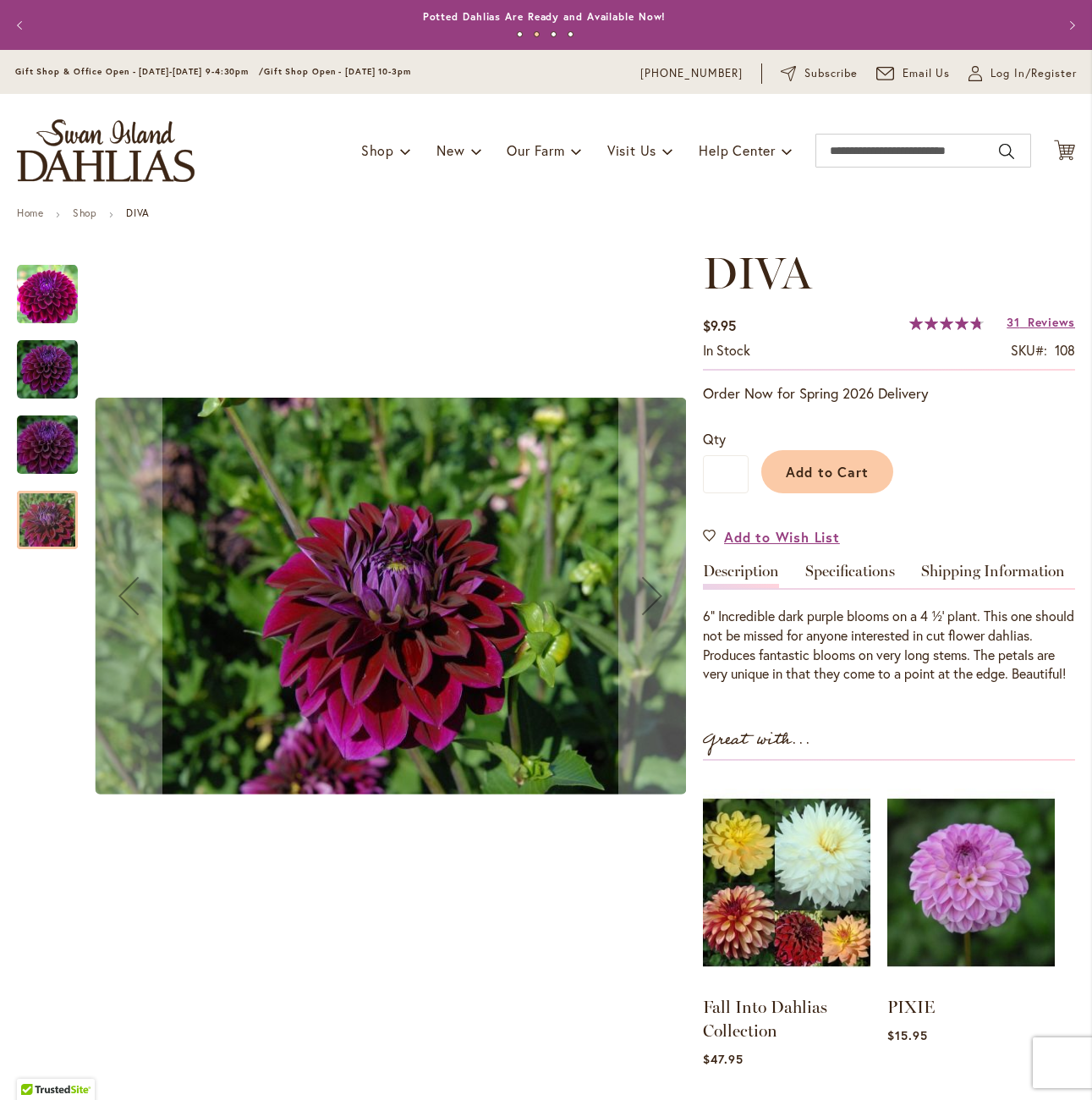
click at [53, 446] on img "Diva" at bounding box center [48, 445] width 122 height 81
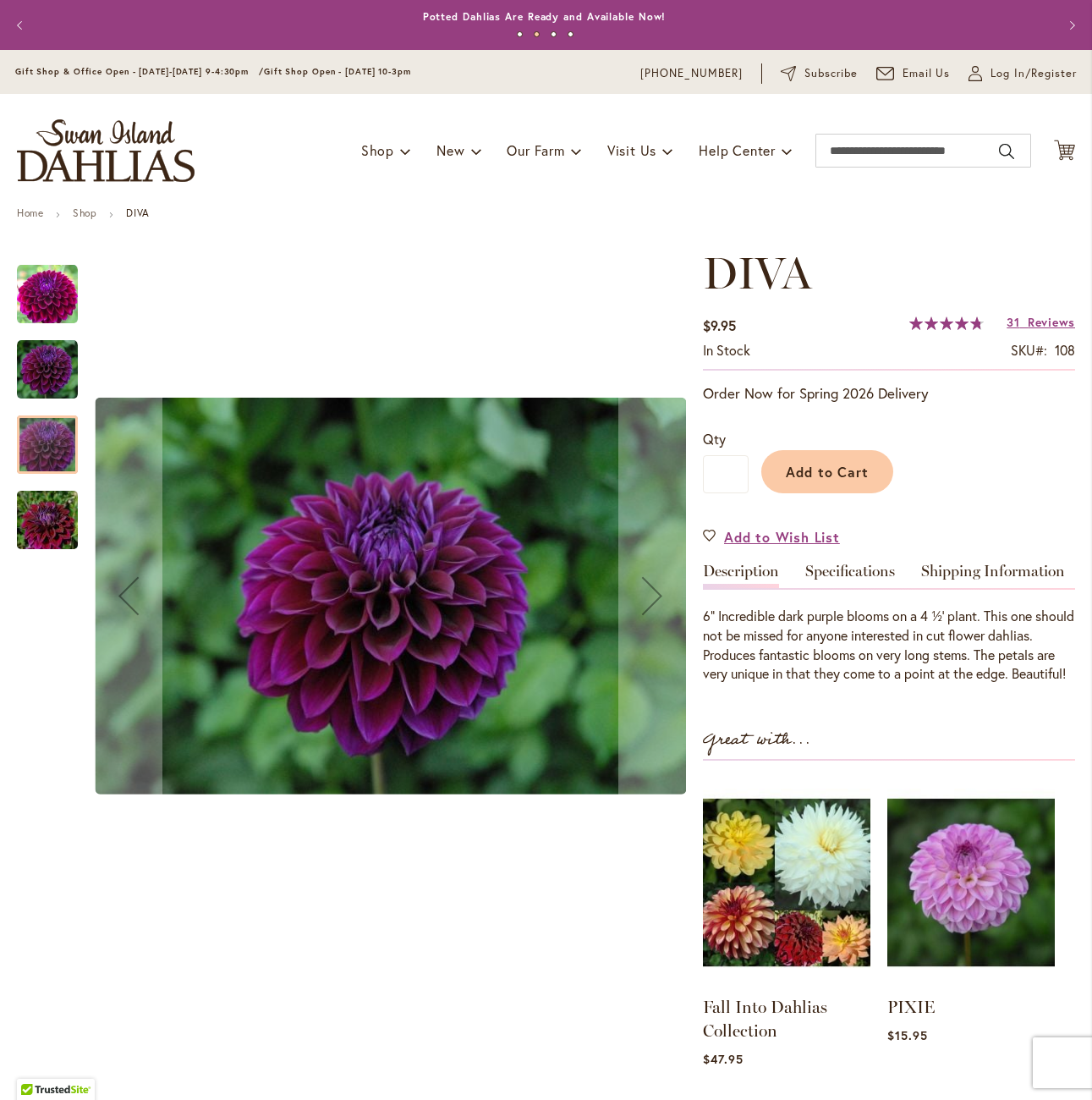
click at [30, 381] on img "Diva" at bounding box center [48, 370] width 61 height 61
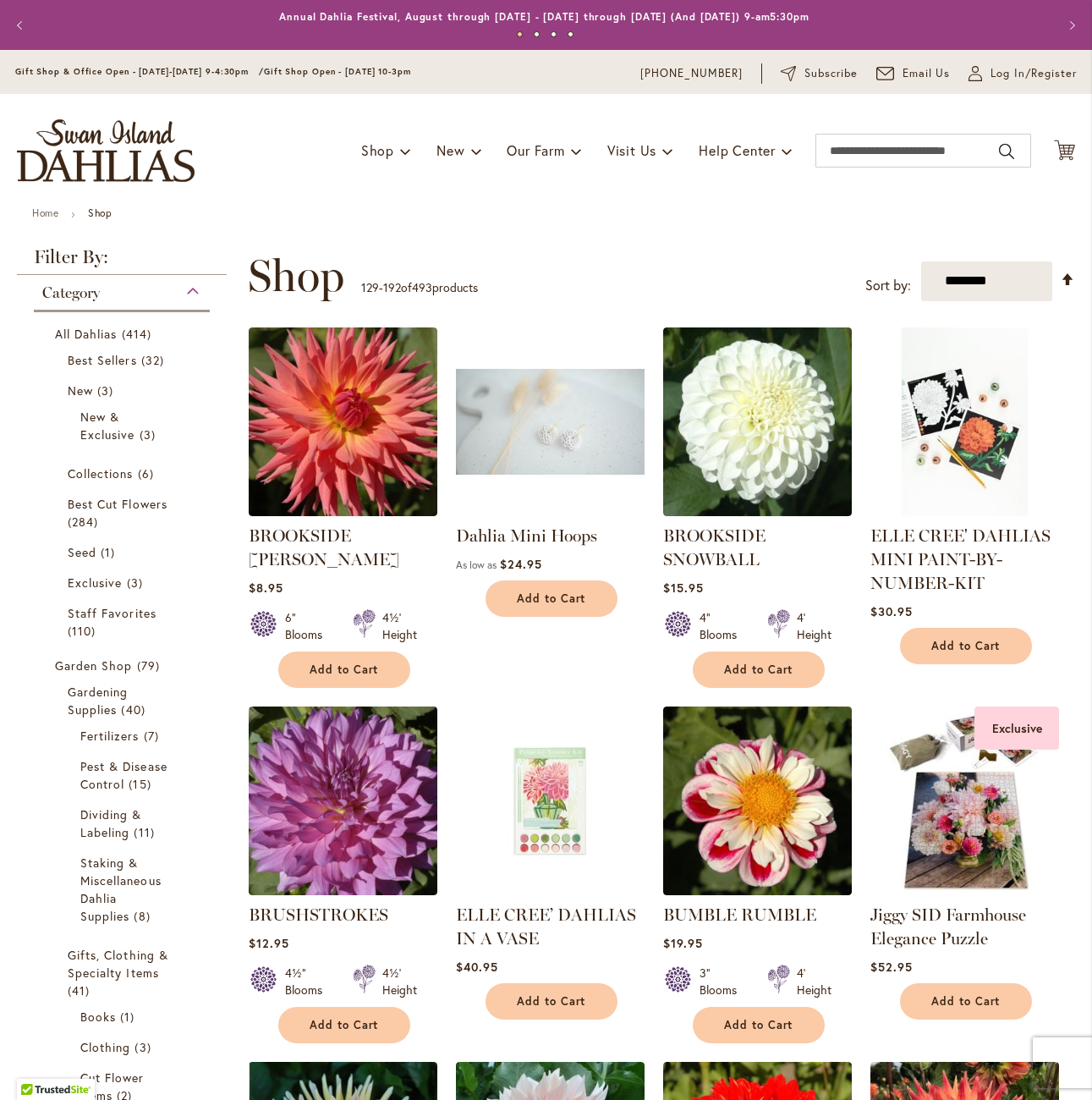
scroll to position [508, 0]
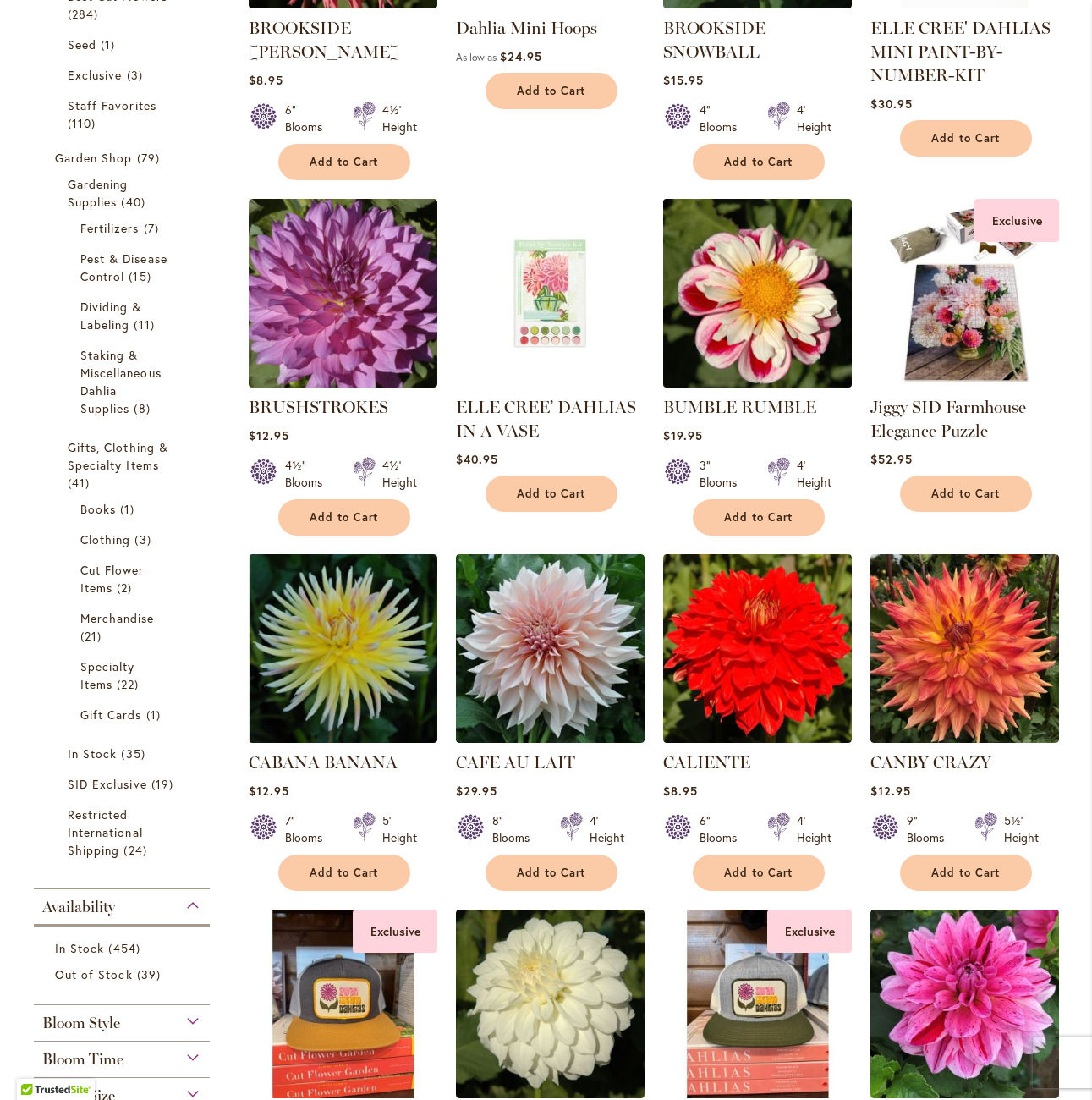
click at [740, 321] on img at bounding box center [758, 292] width 198 height 198
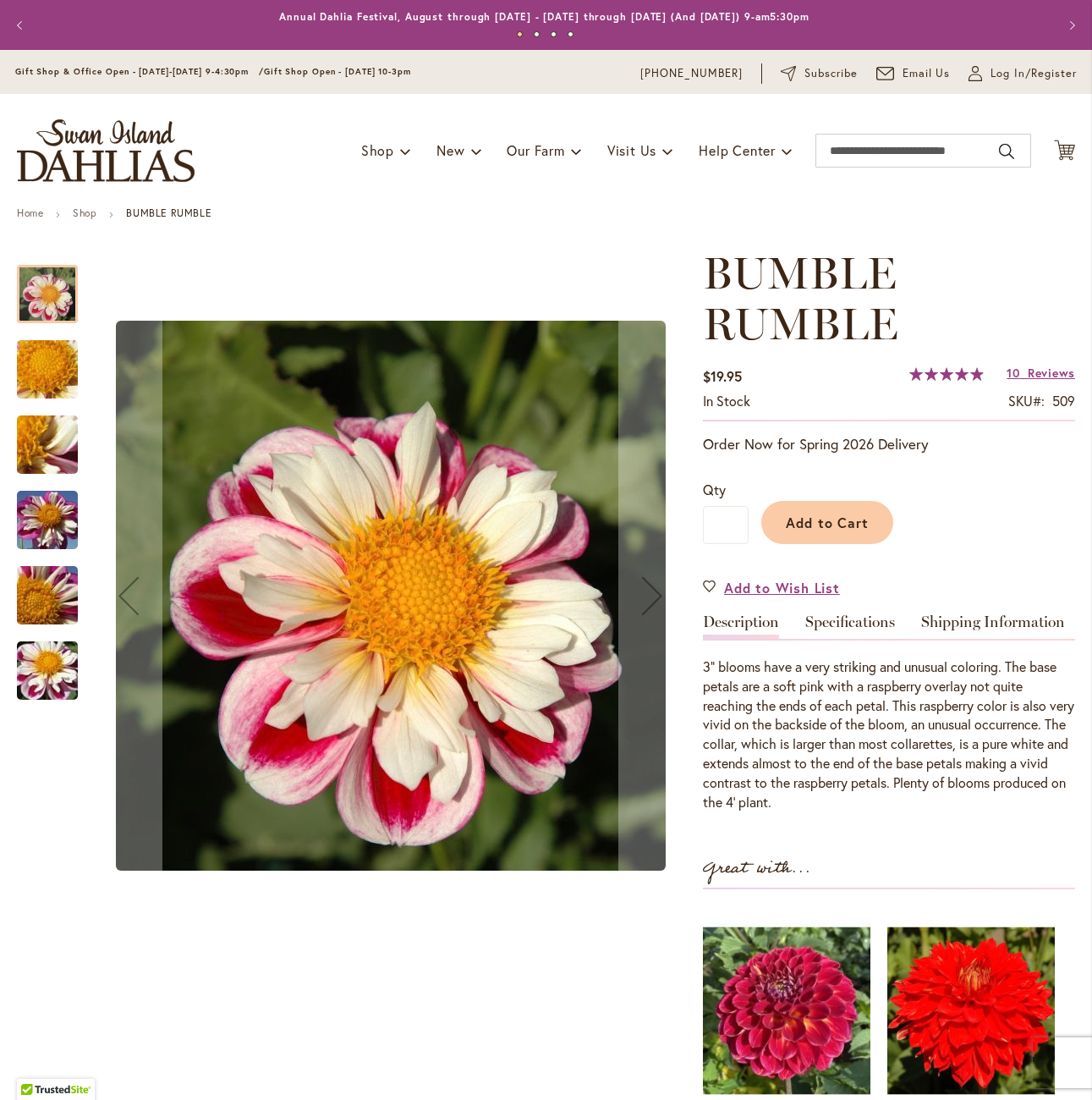
click at [46, 387] on img "BUMBLE RUMBLE" at bounding box center [48, 370] width 122 height 91
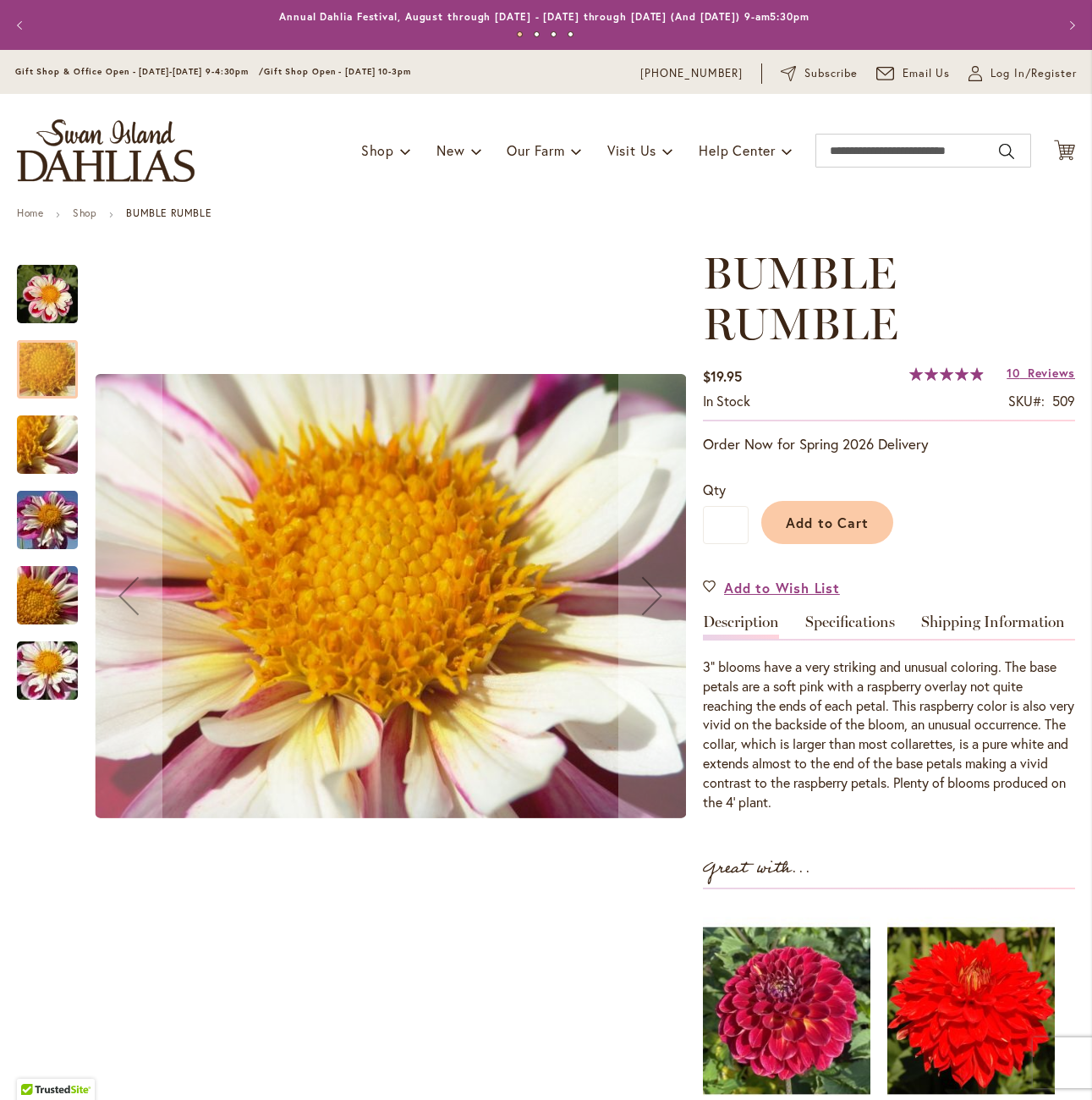
click at [46, 414] on img "BUMBLE RUMBLE" at bounding box center [48, 445] width 122 height 91
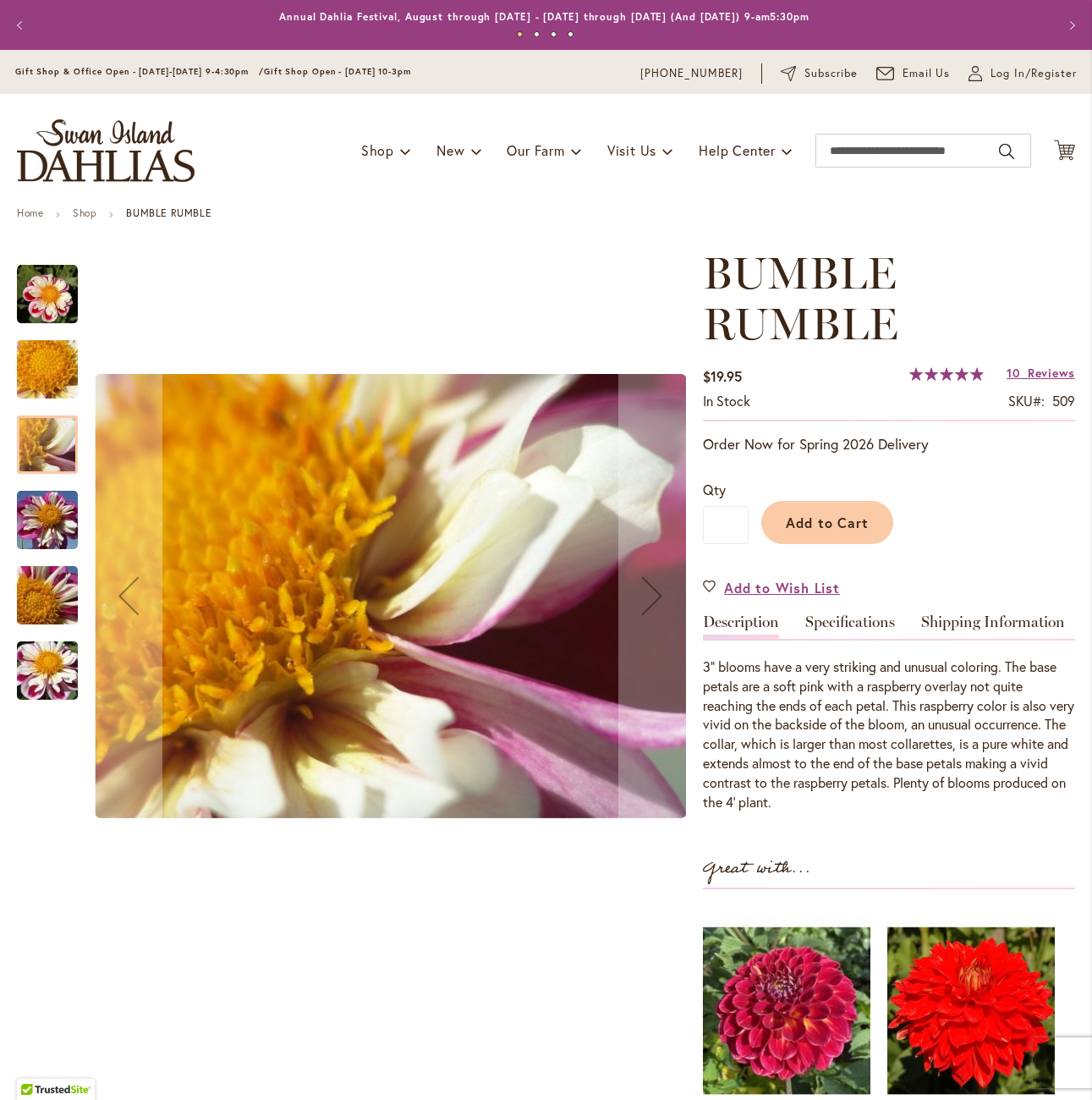
click at [45, 494] on img "BUMBLE RUMBLE" at bounding box center [48, 520] width 122 height 91
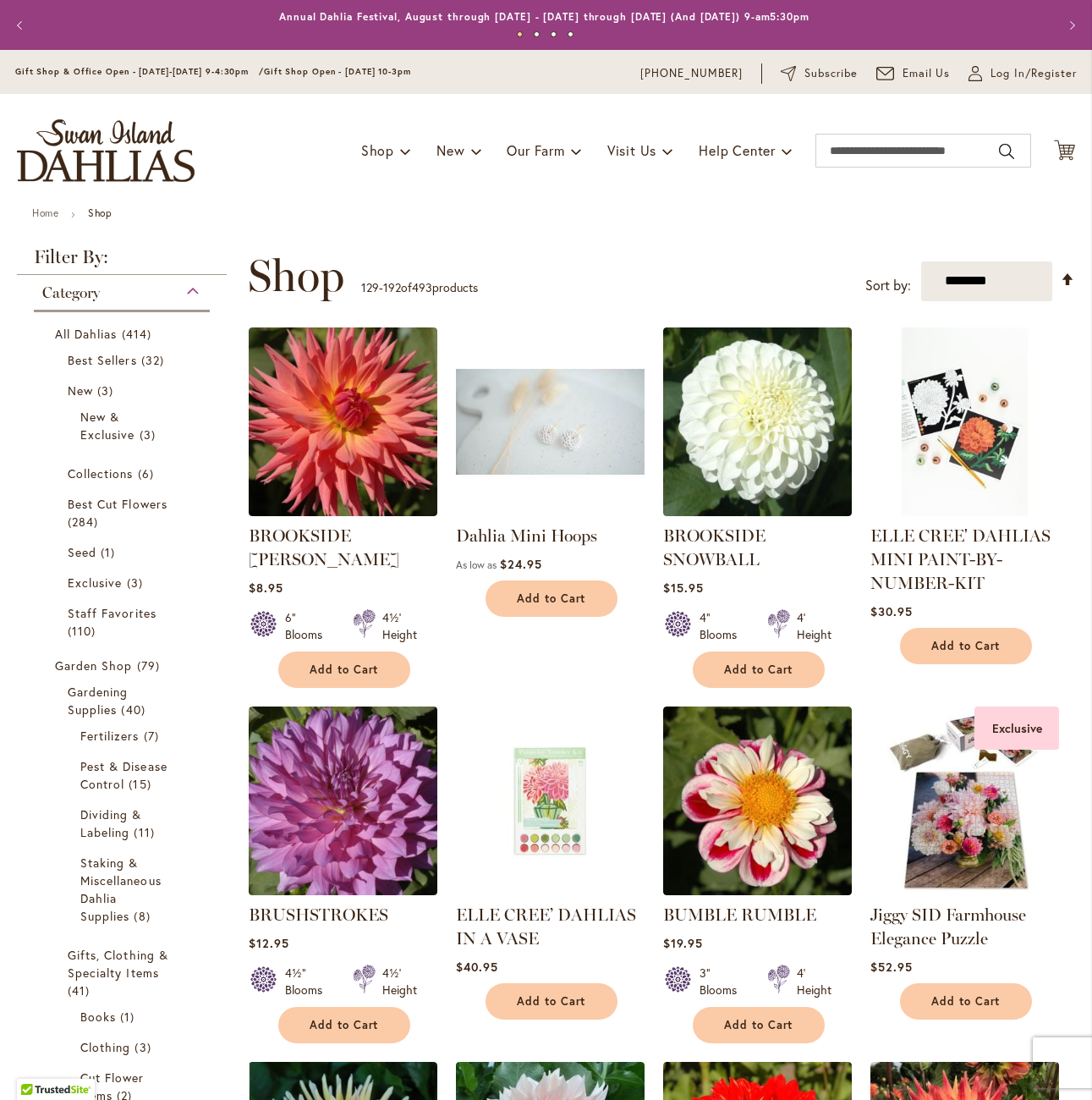
scroll to position [761, 0]
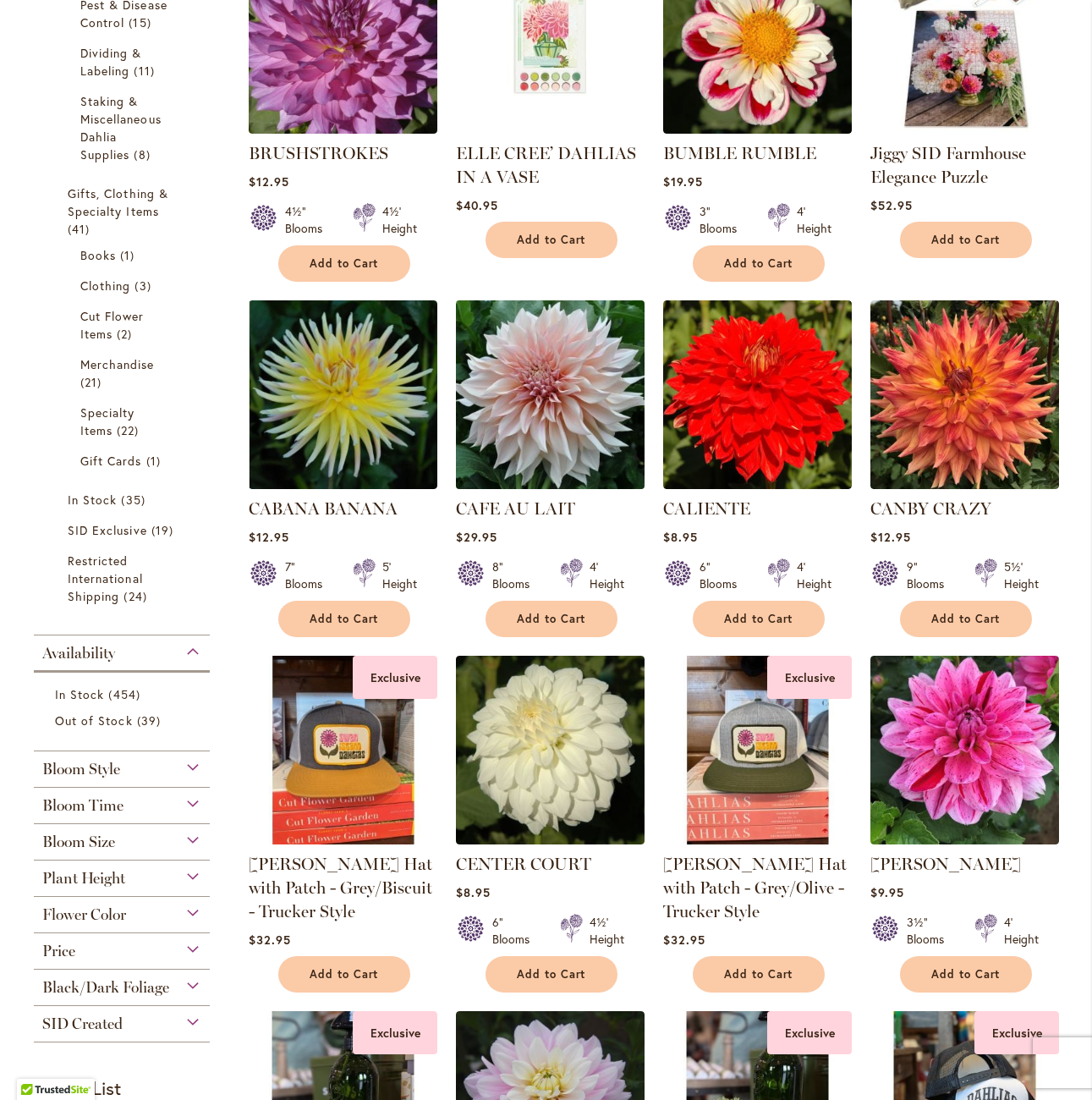
click at [526, 425] on img at bounding box center [550, 394] width 198 height 198
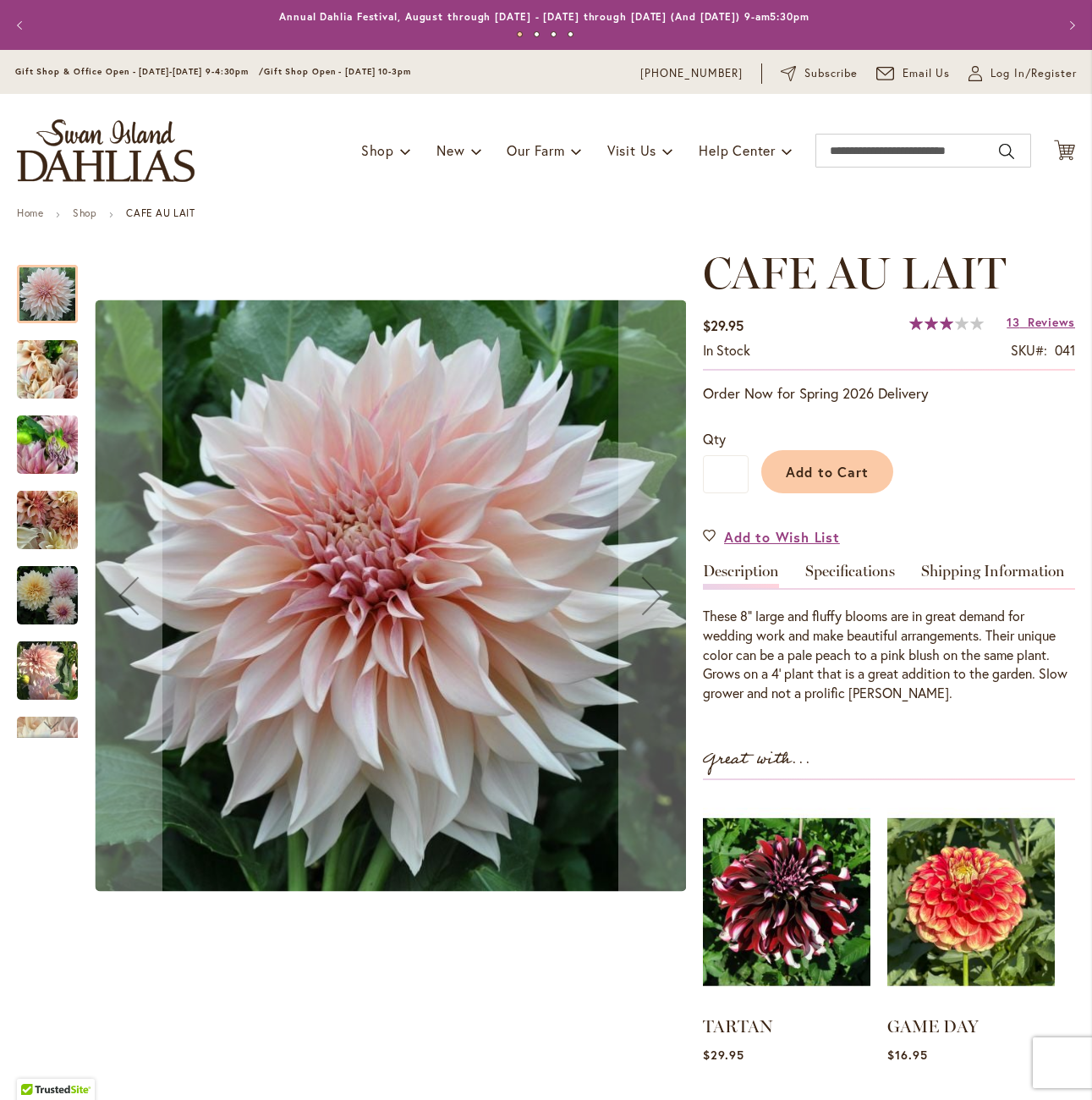
click at [27, 390] on img "Café Au Lait" at bounding box center [48, 370] width 61 height 81
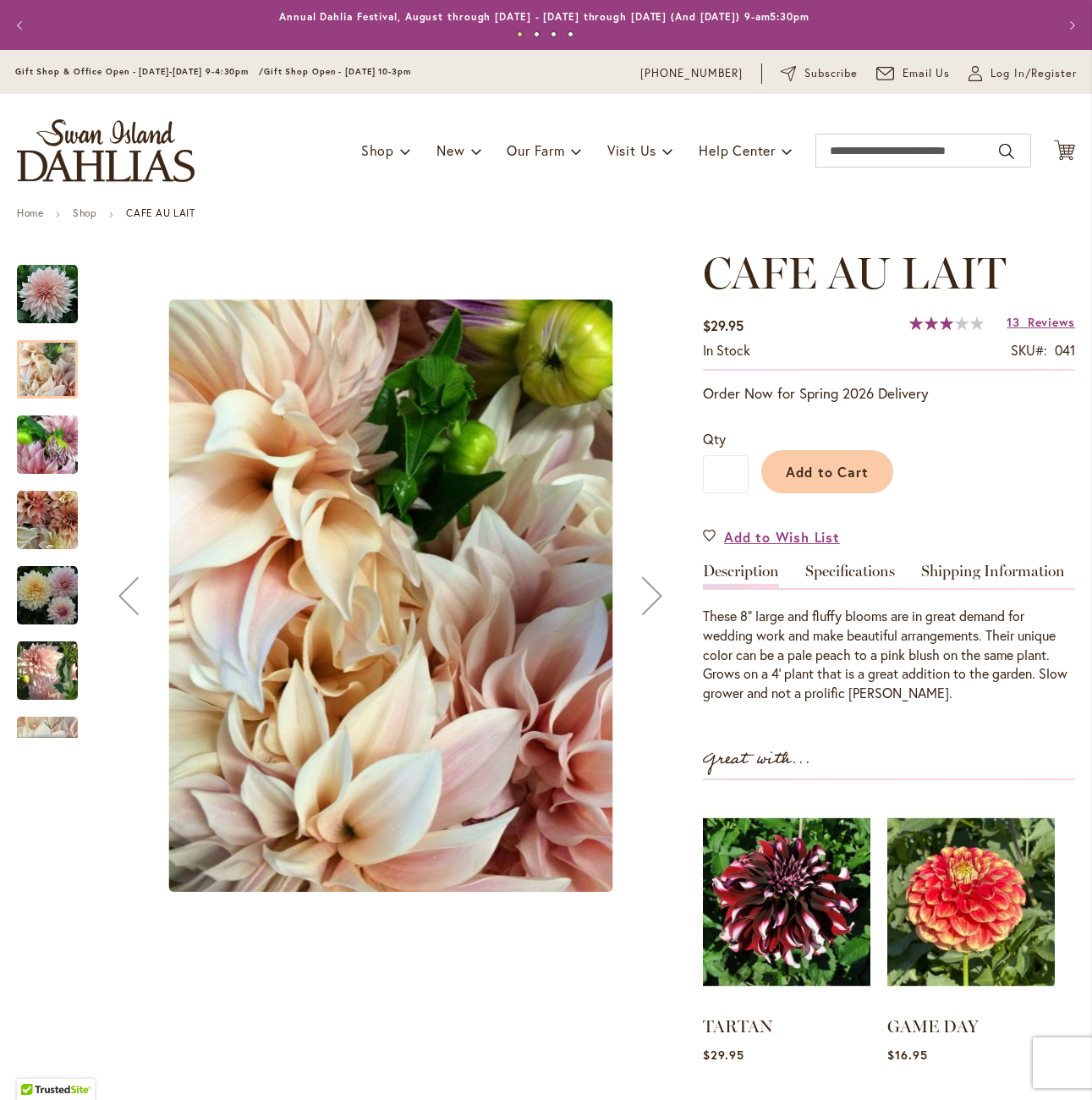
click at [35, 452] on img "Café Au Lait" at bounding box center [48, 445] width 61 height 81
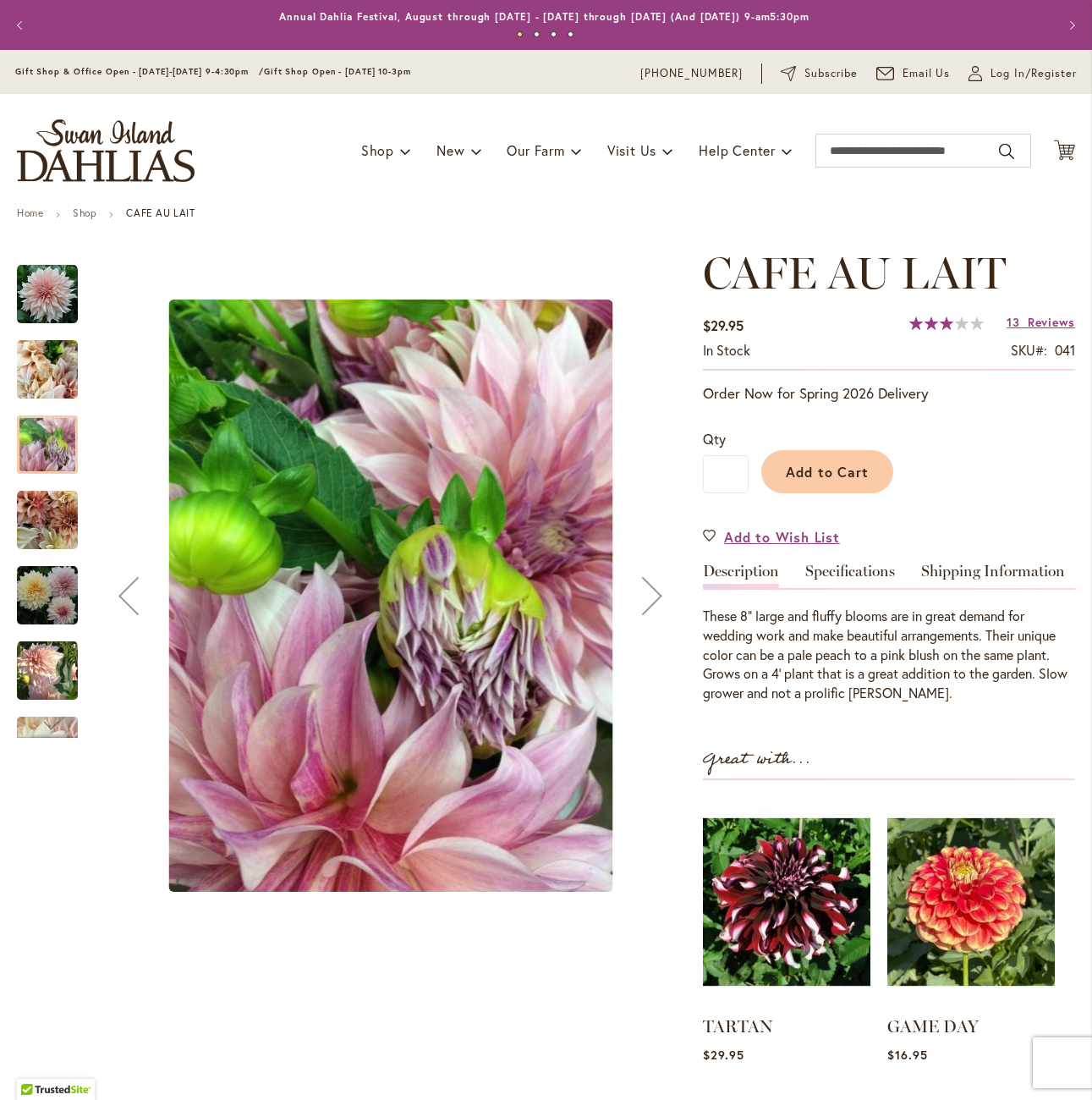
click at [35, 540] on img "Café Au Lait" at bounding box center [48, 520] width 61 height 61
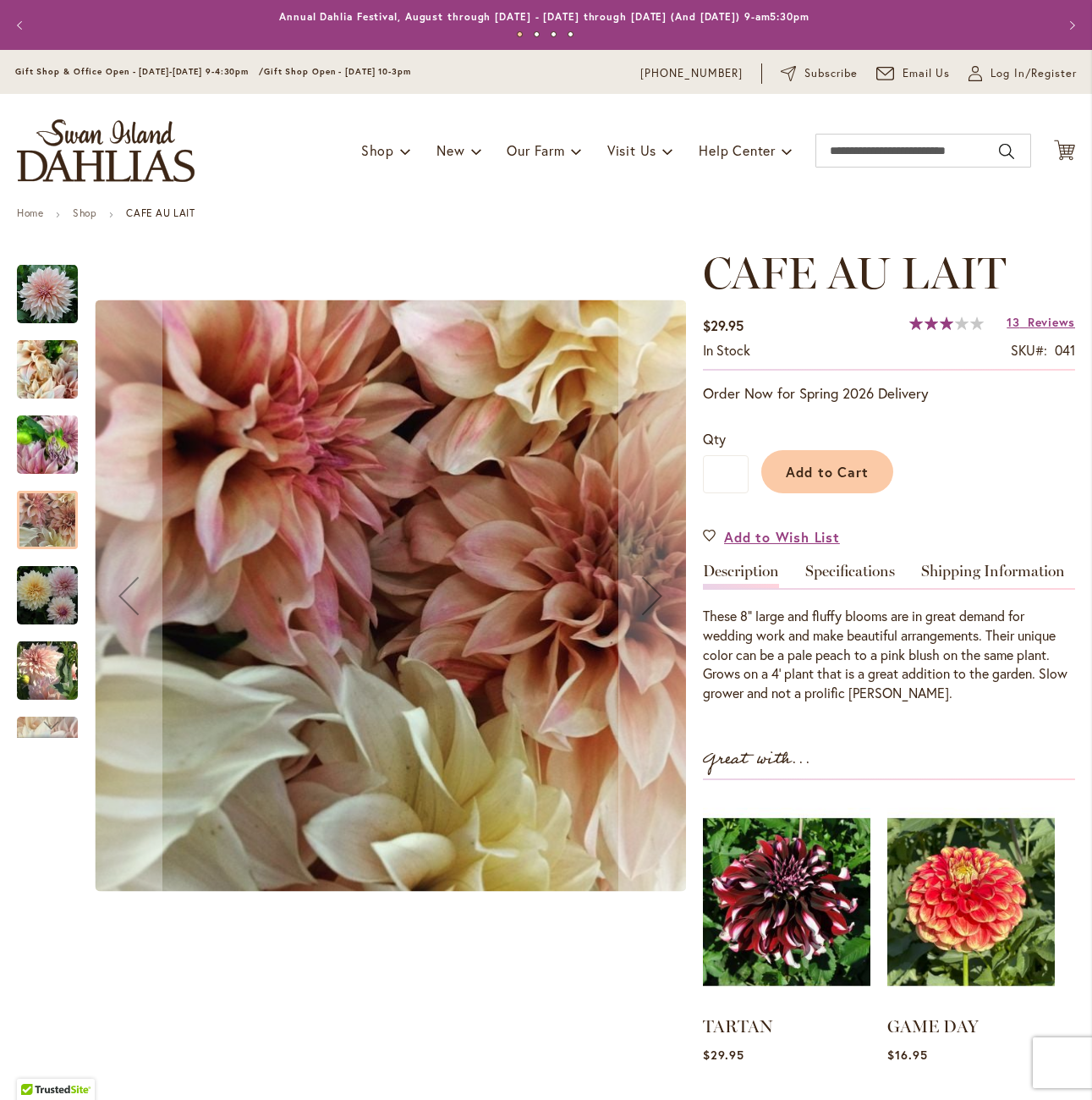
click at [35, 613] on img "Café Au Lait" at bounding box center [48, 595] width 61 height 61
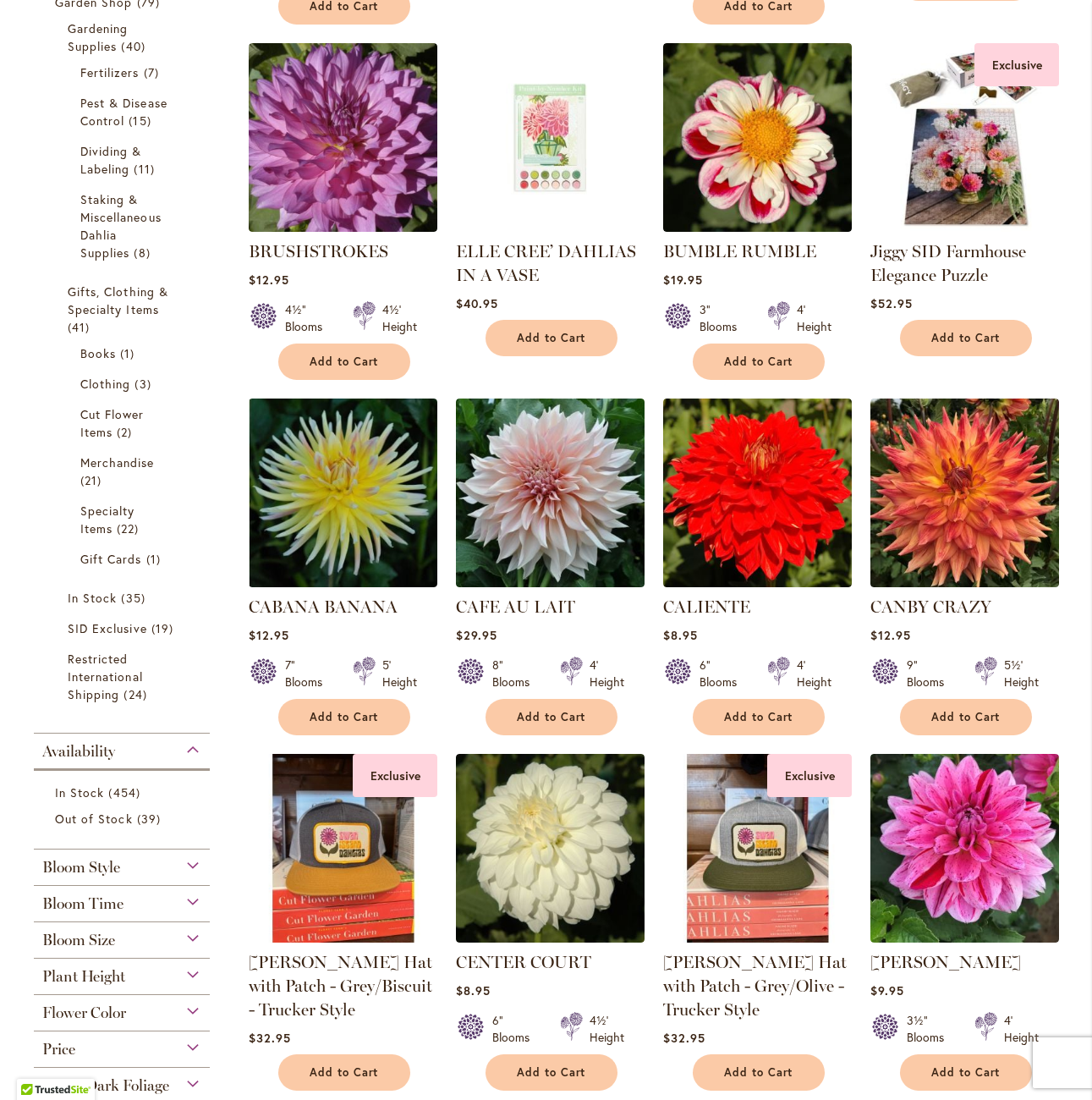
scroll to position [761, 0]
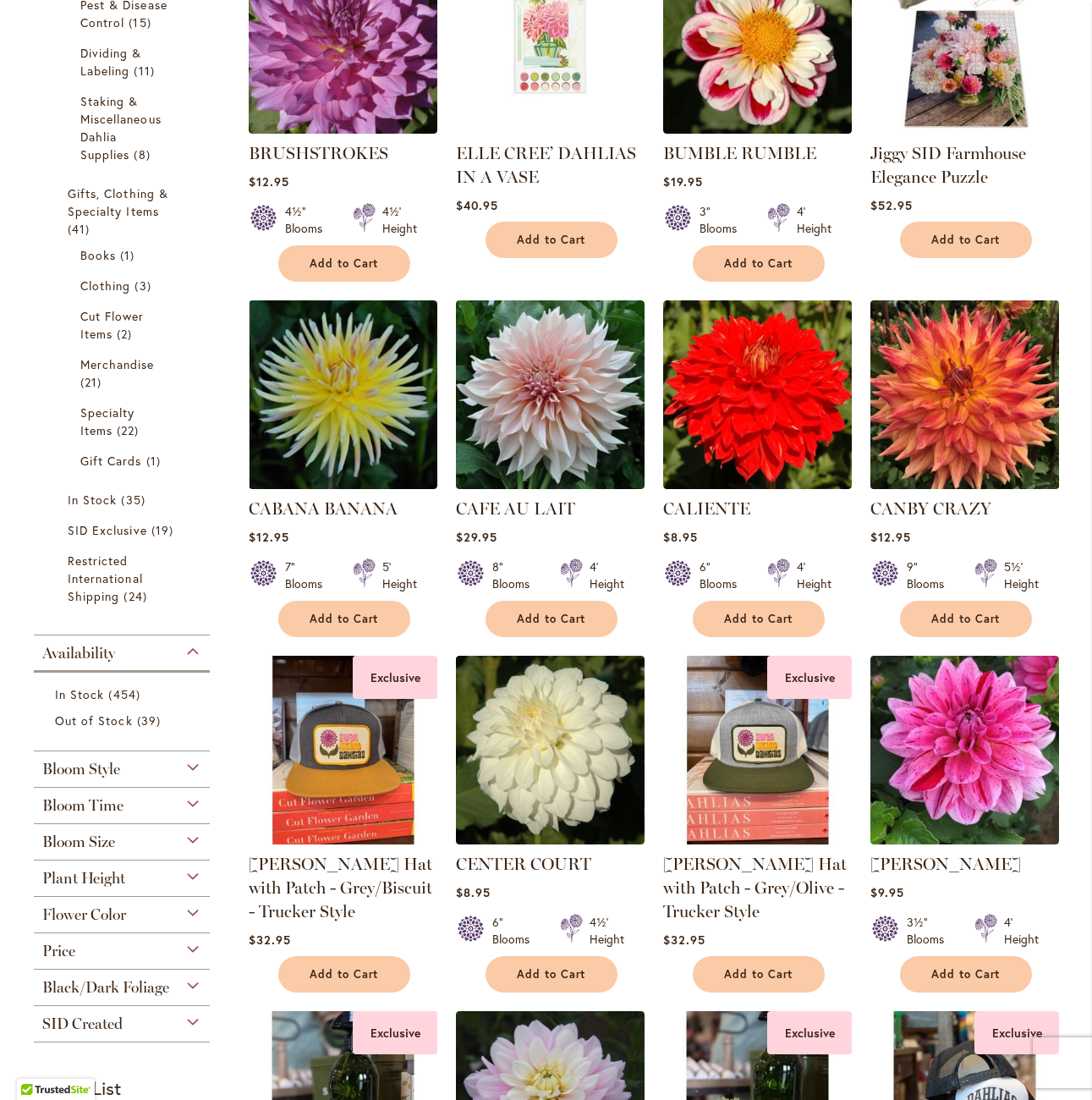
click at [1003, 422] on img at bounding box center [965, 394] width 198 height 198
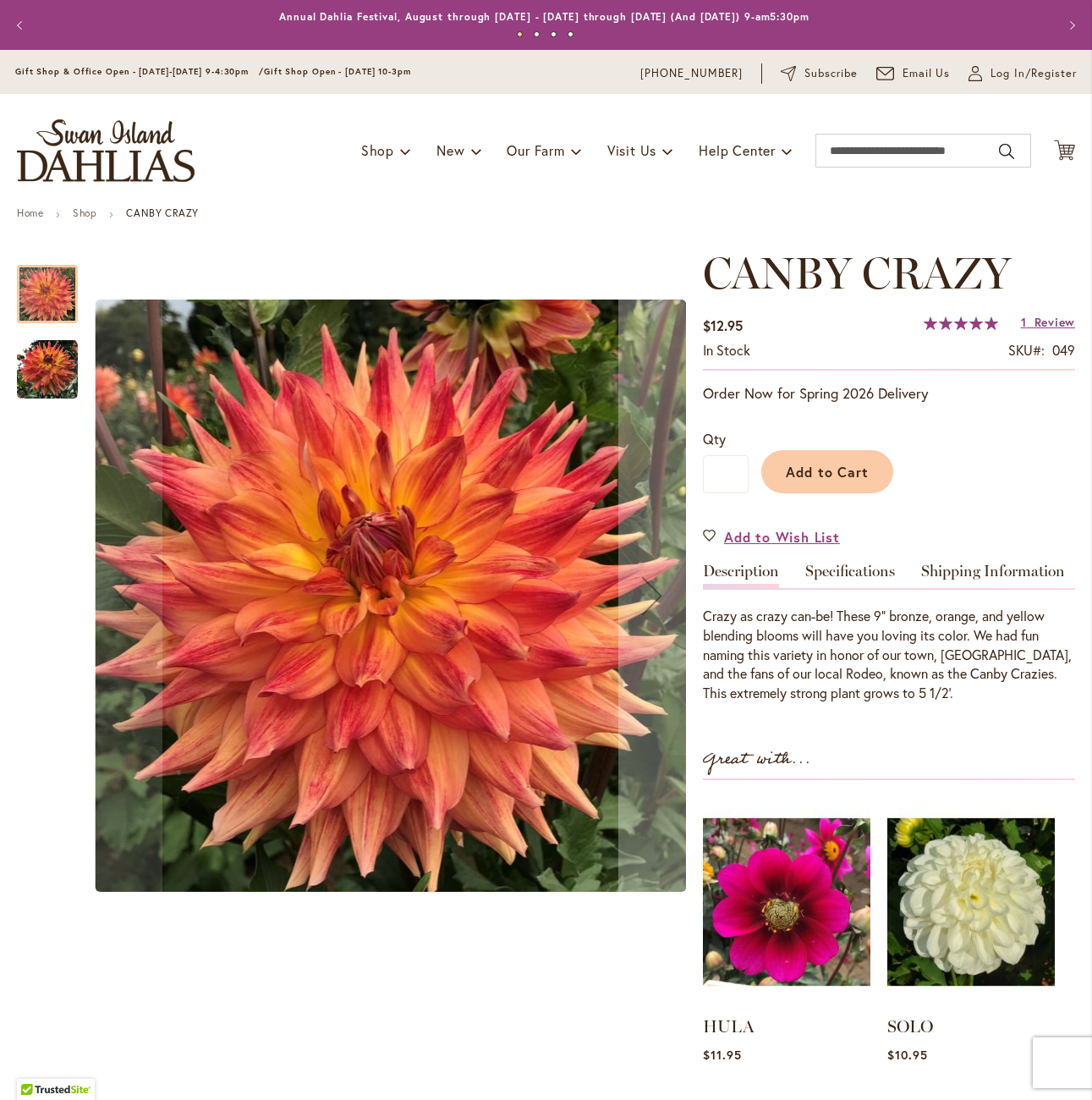
click at [72, 375] on div at bounding box center [351, 595] width 669 height 696
click at [69, 375] on img "Canby Crazy" at bounding box center [48, 370] width 61 height 61
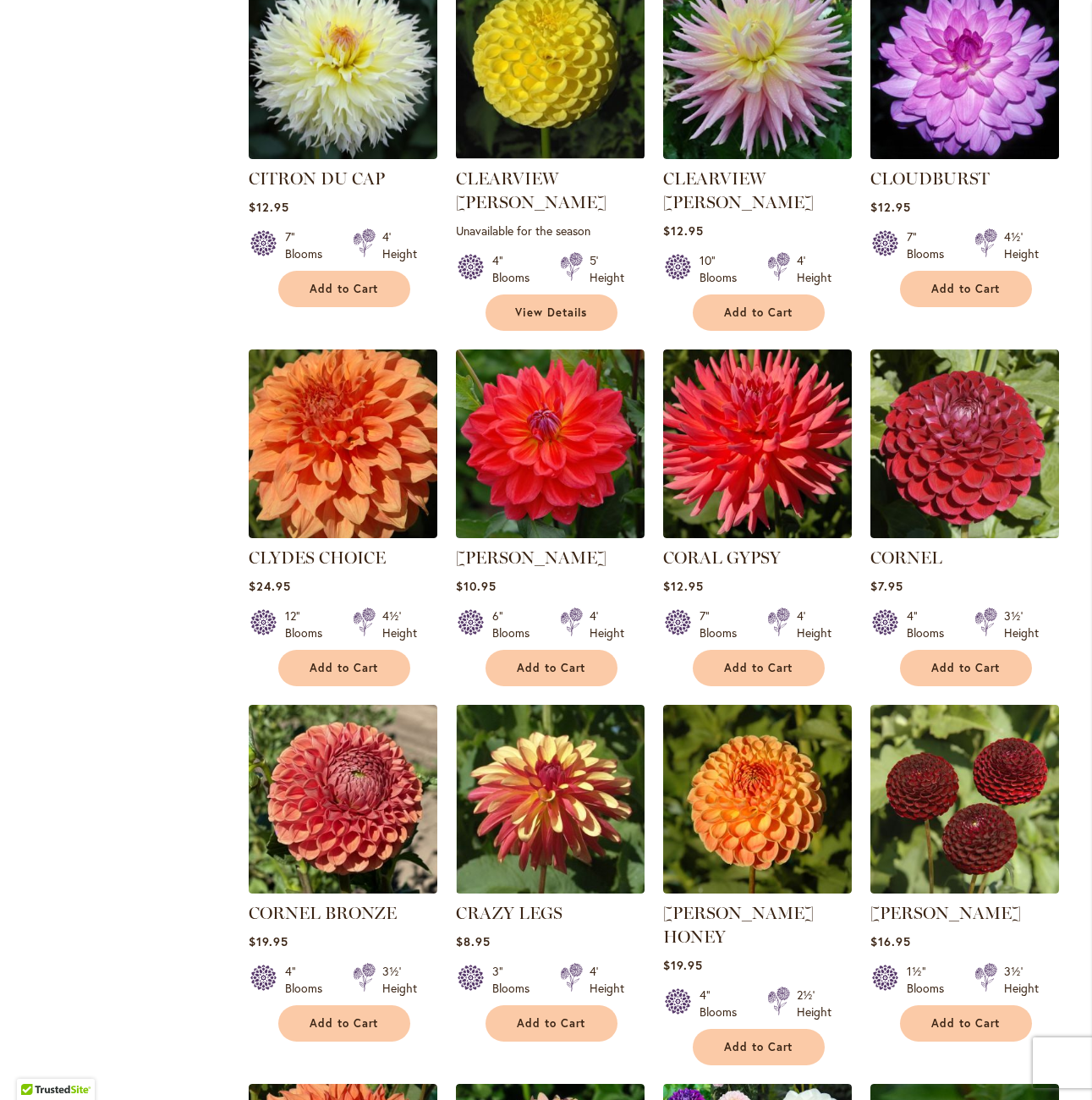
scroll to position [3637, 0]
